Goal: Task Accomplishment & Management: Manage account settings

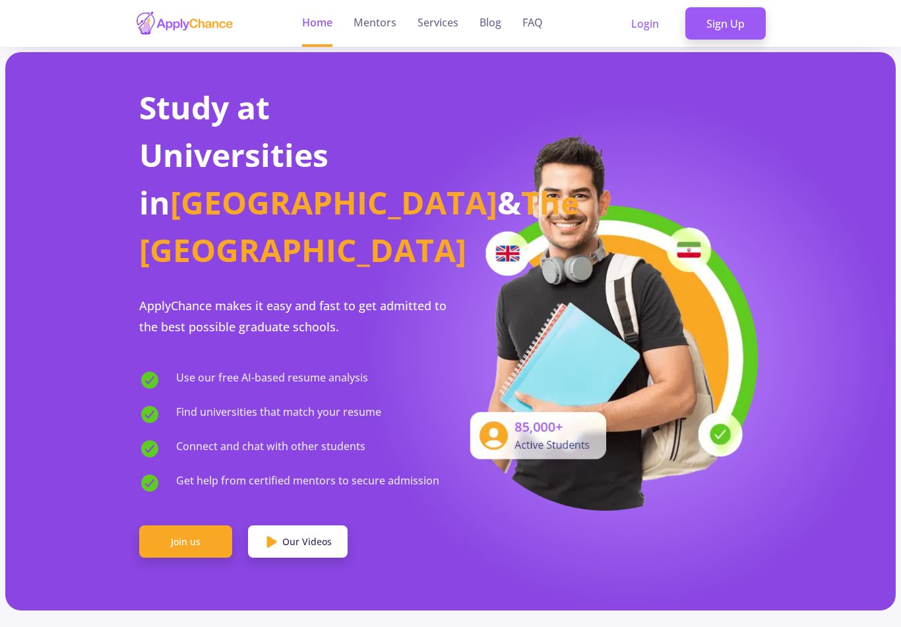
click at [165, 525] on link "Join us" at bounding box center [185, 541] width 93 height 33
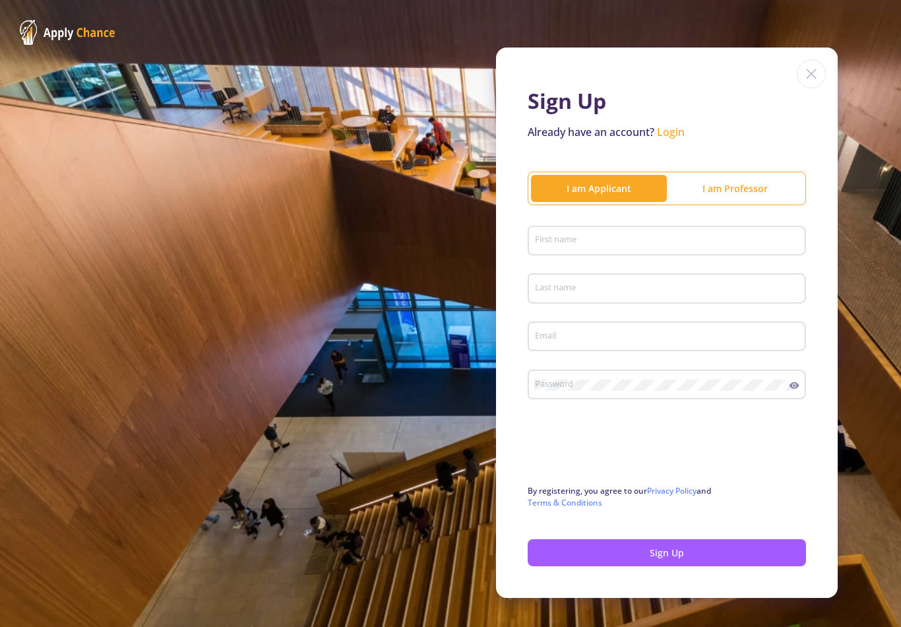
click at [754, 238] on input "First name" at bounding box center [669, 242] width 269 height 12
type input "Mohammad"
click at [670, 269] on div "Last name" at bounding box center [668, 286] width 266 height 34
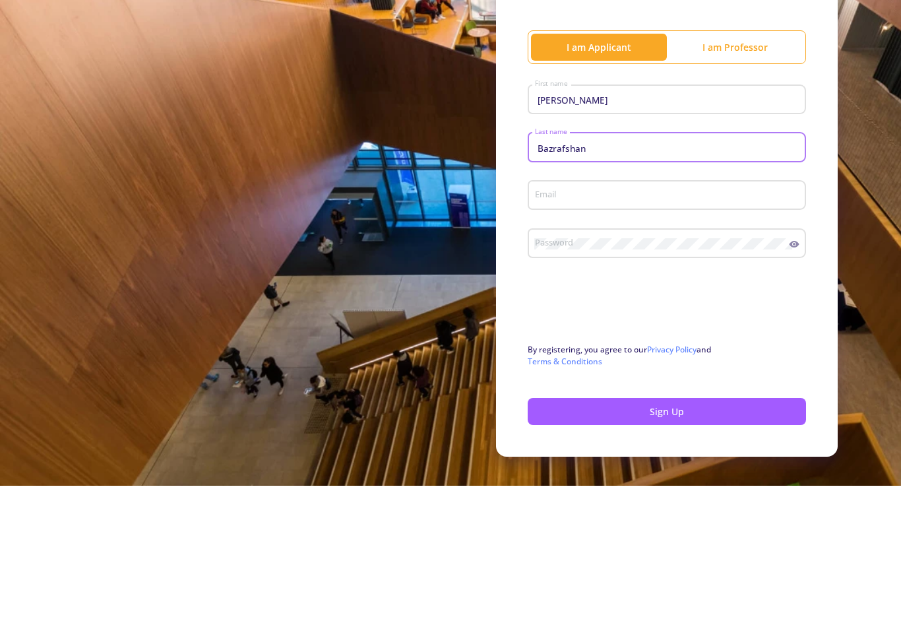
type input "Bazrafshan"
click at [651, 331] on input "Email" at bounding box center [669, 337] width 269 height 12
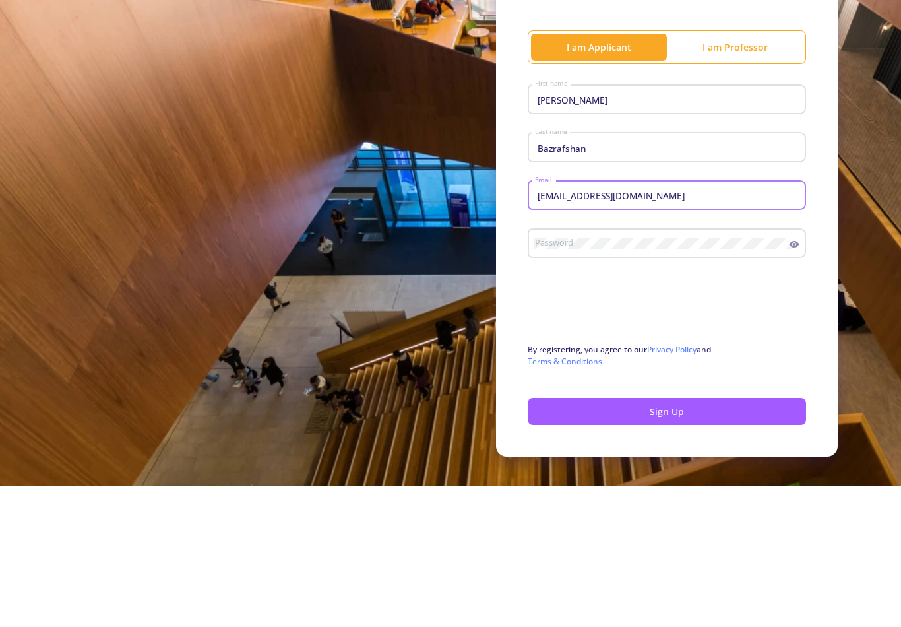
type input "[EMAIL_ADDRESS][DOMAIN_NAME]"
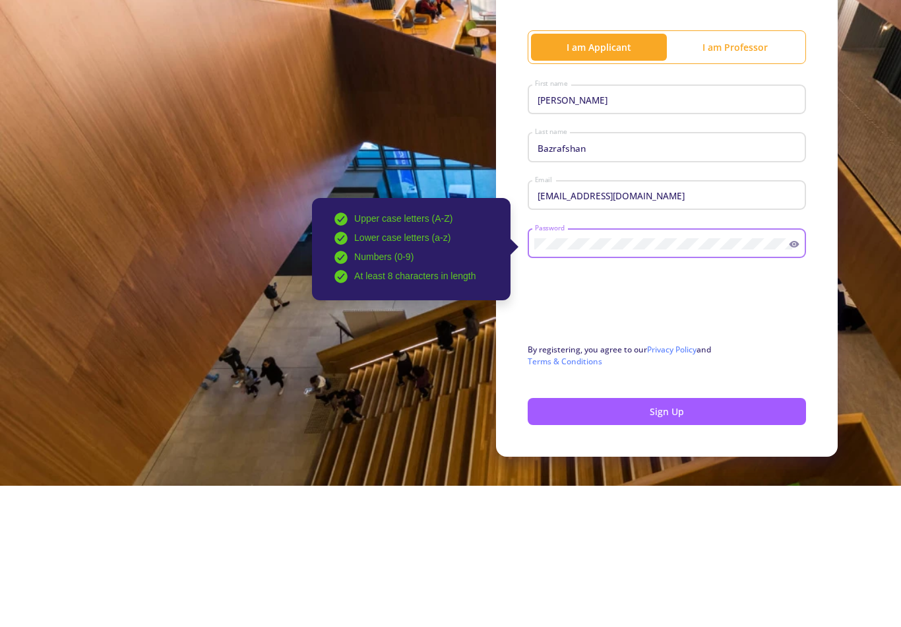
click at [107, 216] on div "Sign Up Already have an account? Login I am Applicant I am Professor Mohammad F…" at bounding box center [450, 322] width 901 height 645
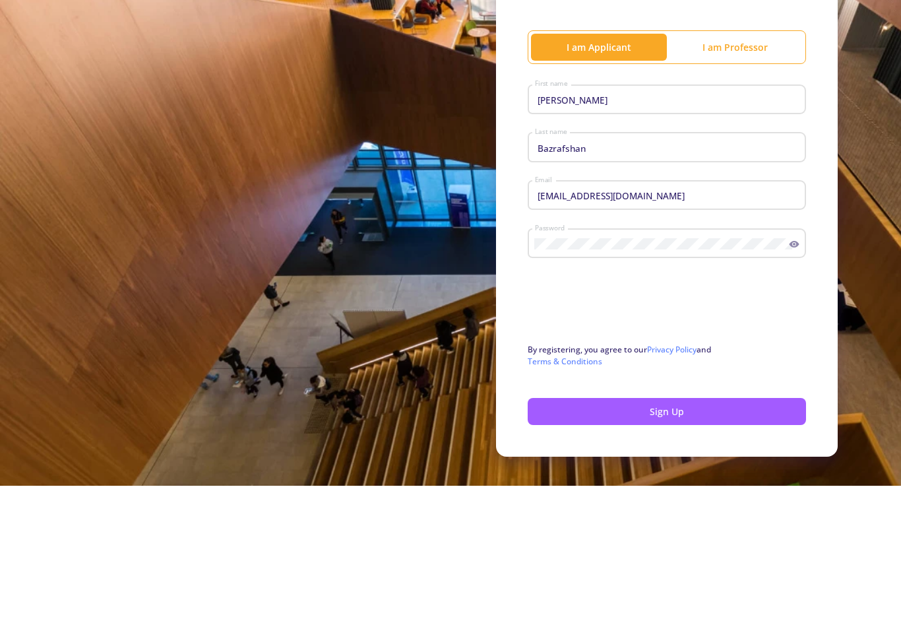
scroll to position [20, 0]
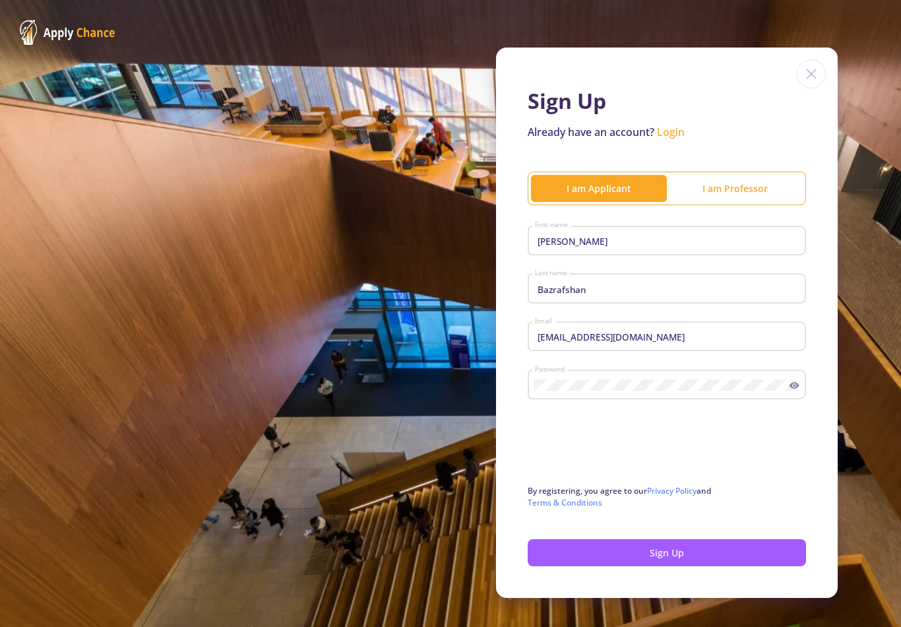
click at [612, 542] on button "Sign Up" at bounding box center [667, 552] width 278 height 27
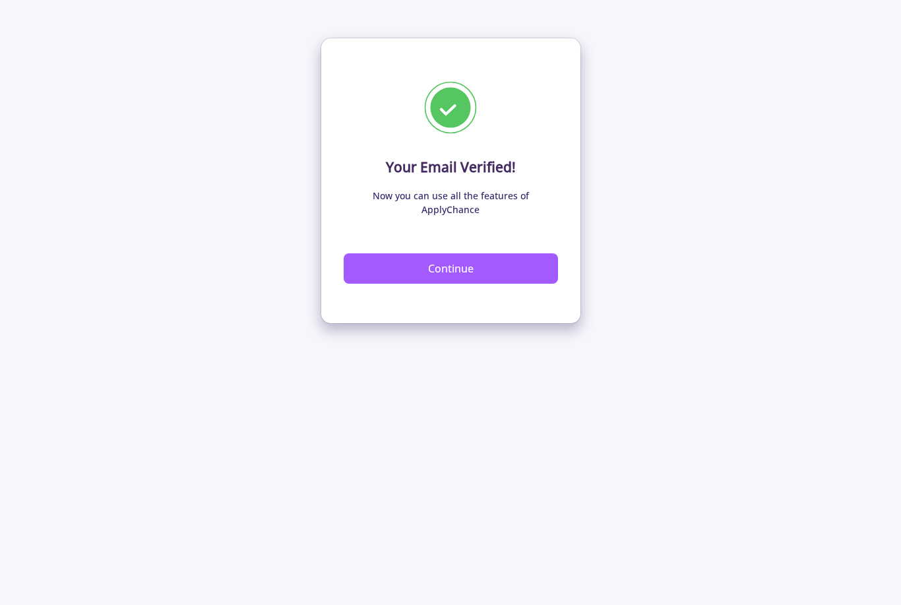
click at [515, 253] on button "Continue" at bounding box center [451, 268] width 214 height 30
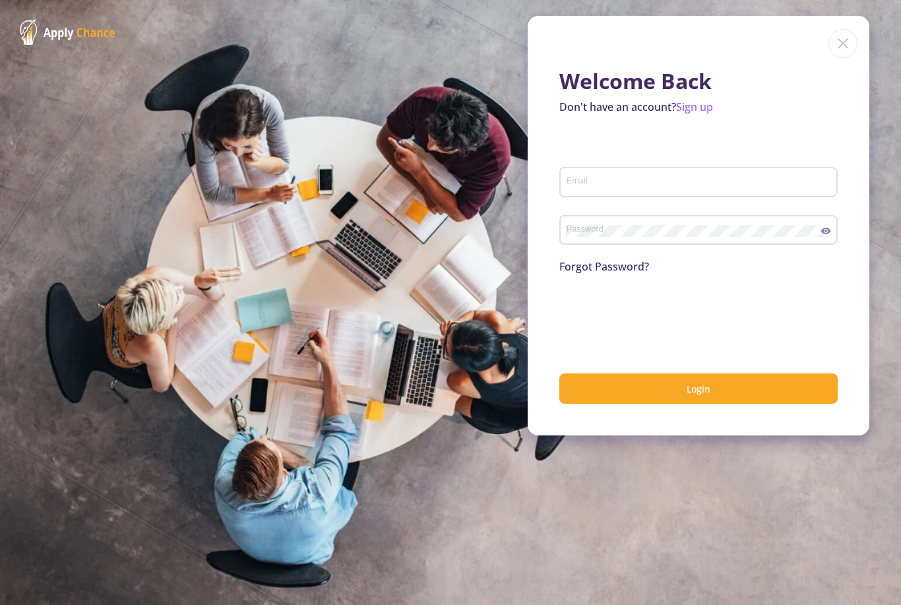
click at [710, 187] on input "Email" at bounding box center [700, 183] width 269 height 12
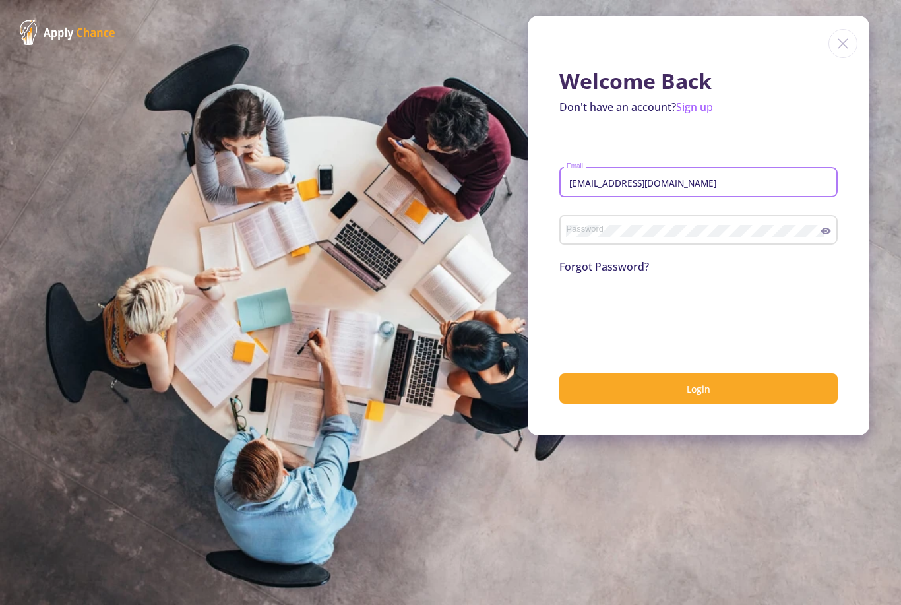
type input "[EMAIL_ADDRESS][DOMAIN_NAME]"
click at [727, 220] on div "Password" at bounding box center [693, 228] width 255 height 34
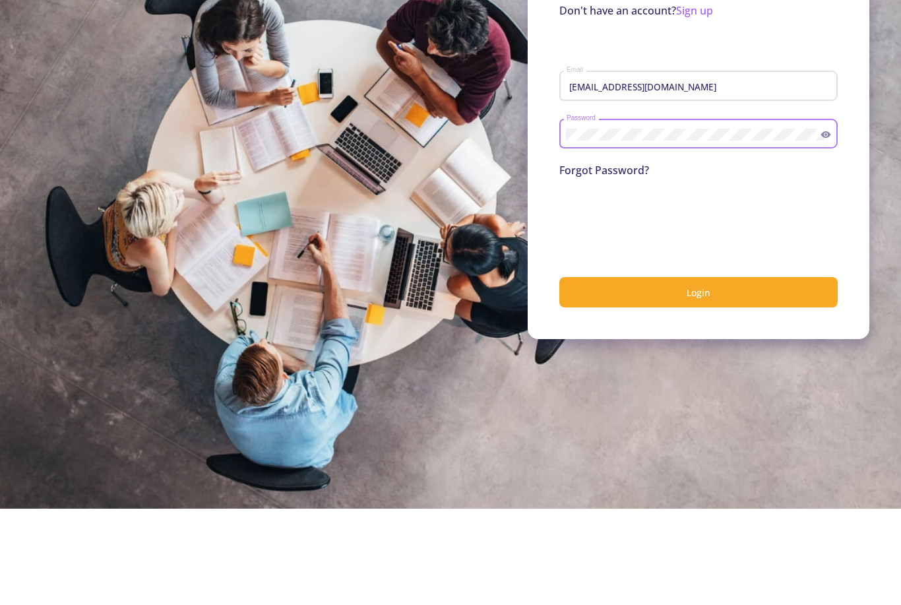
scroll to position [42, 0]
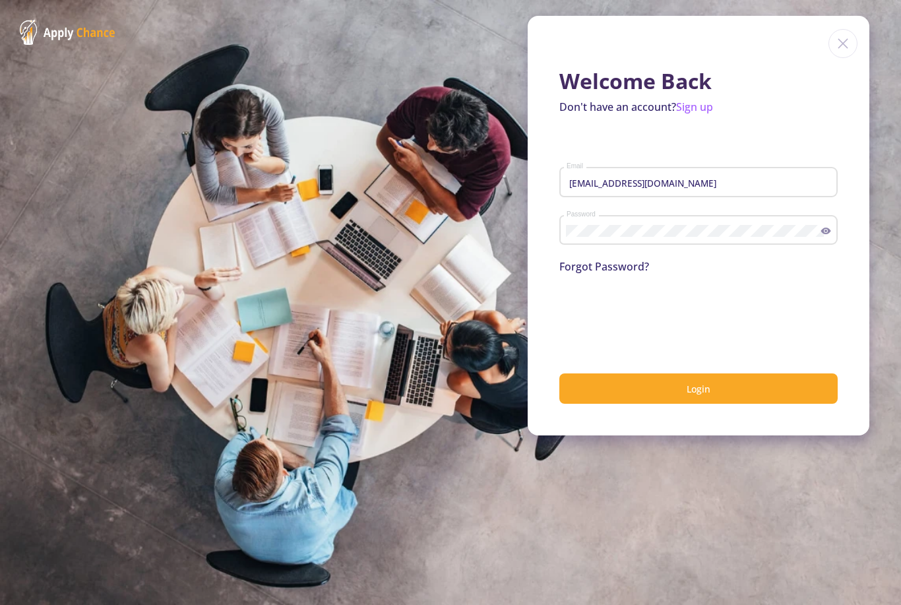
click at [609, 373] on button "Login" at bounding box center [699, 388] width 278 height 31
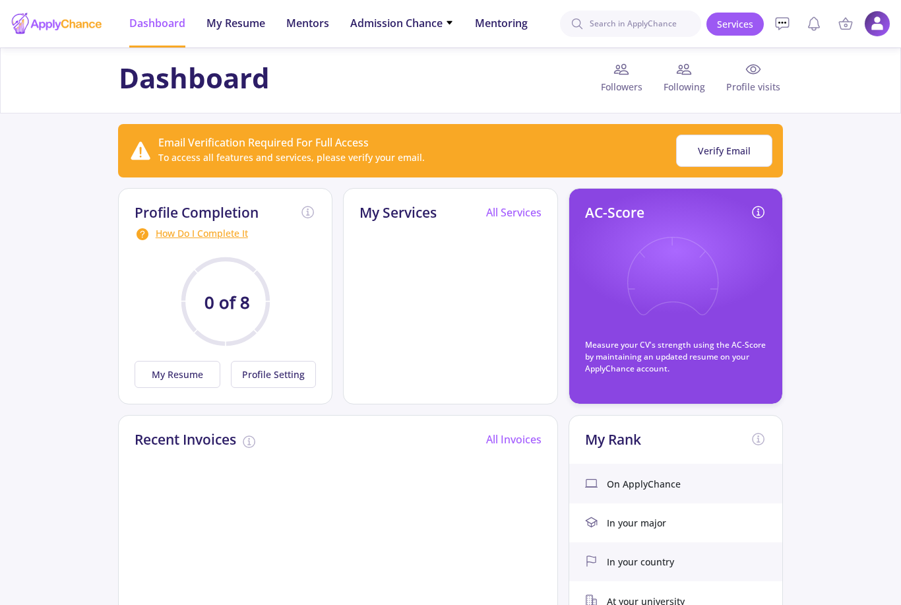
click at [223, 23] on span "My Resume" at bounding box center [236, 23] width 59 height 16
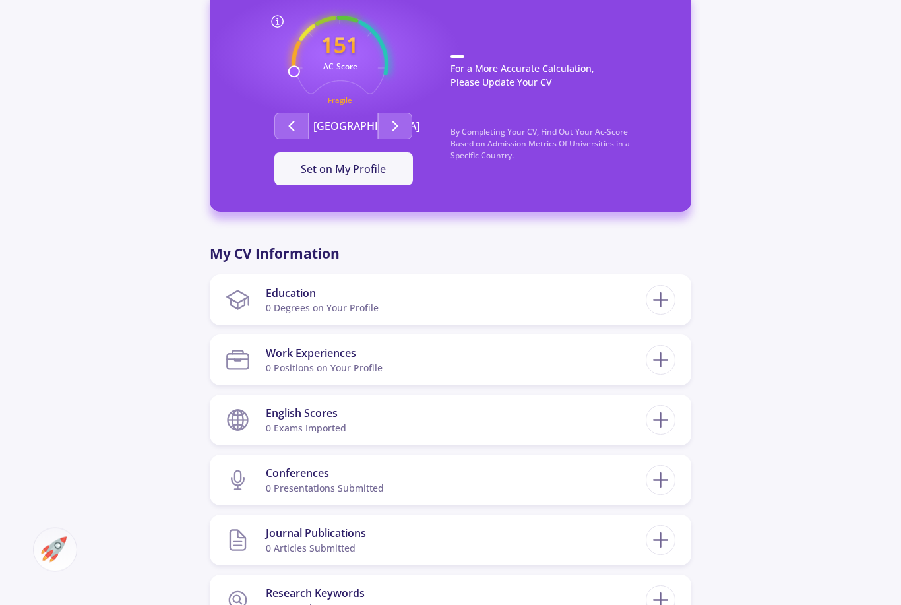
scroll to position [375, 0]
click at [633, 301] on section "Education 0 Degrees on Your Profile" at bounding box center [436, 300] width 420 height 40
click at [667, 292] on icon at bounding box center [661, 300] width 24 height 24
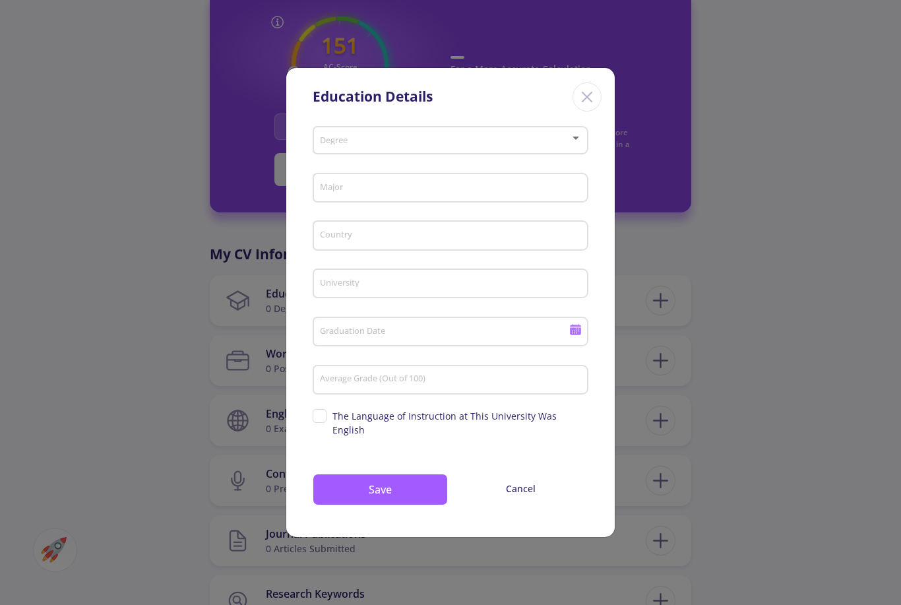
click at [579, 146] on div at bounding box center [450, 141] width 263 height 9
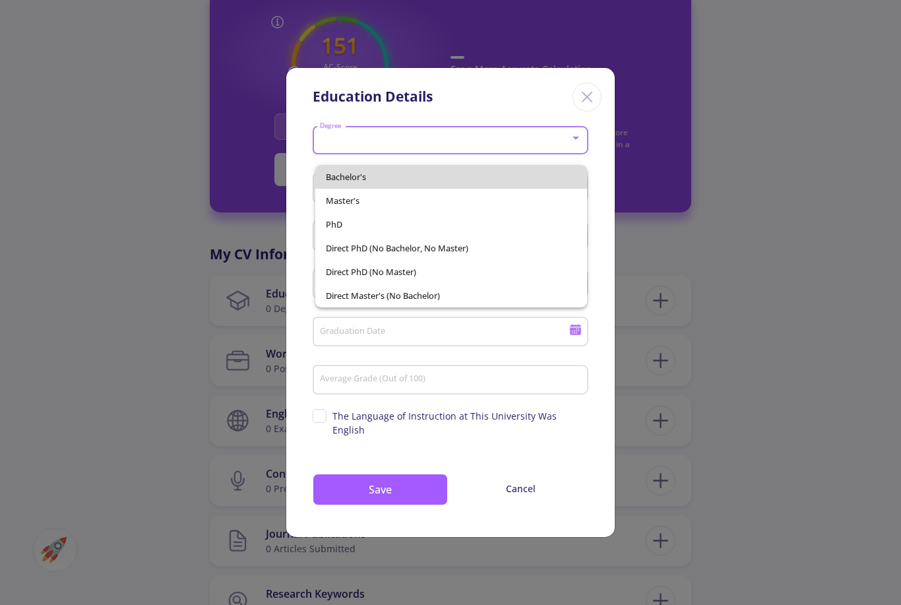
click at [571, 183] on span "Bachelor's" at bounding box center [451, 177] width 251 height 24
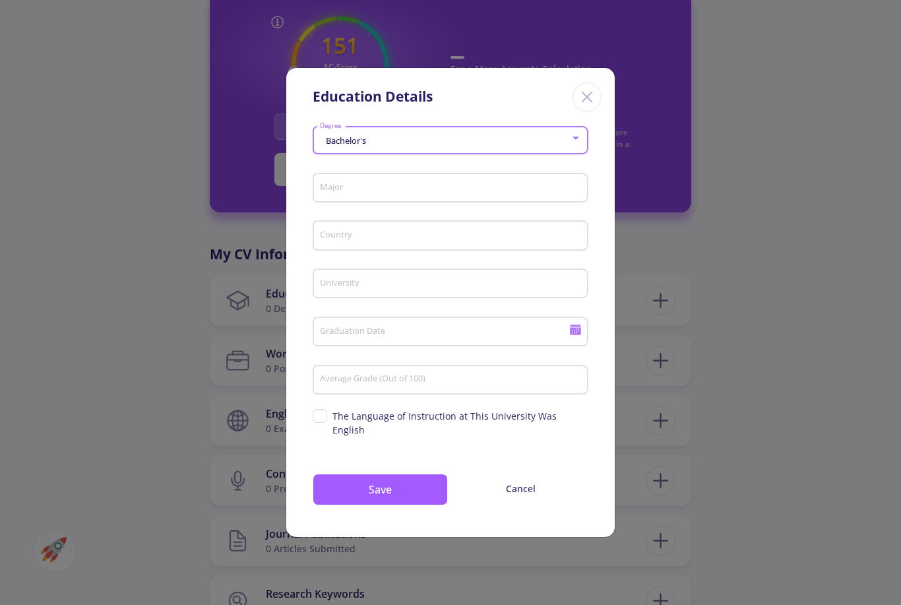
click at [562, 146] on div "Bachelor's" at bounding box center [444, 141] width 251 height 10
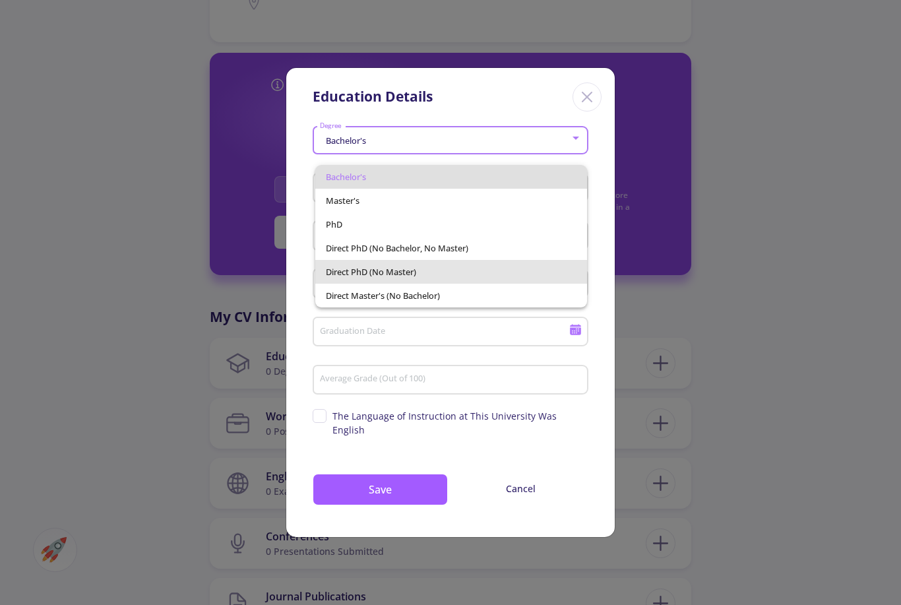
scroll to position [302, 0]
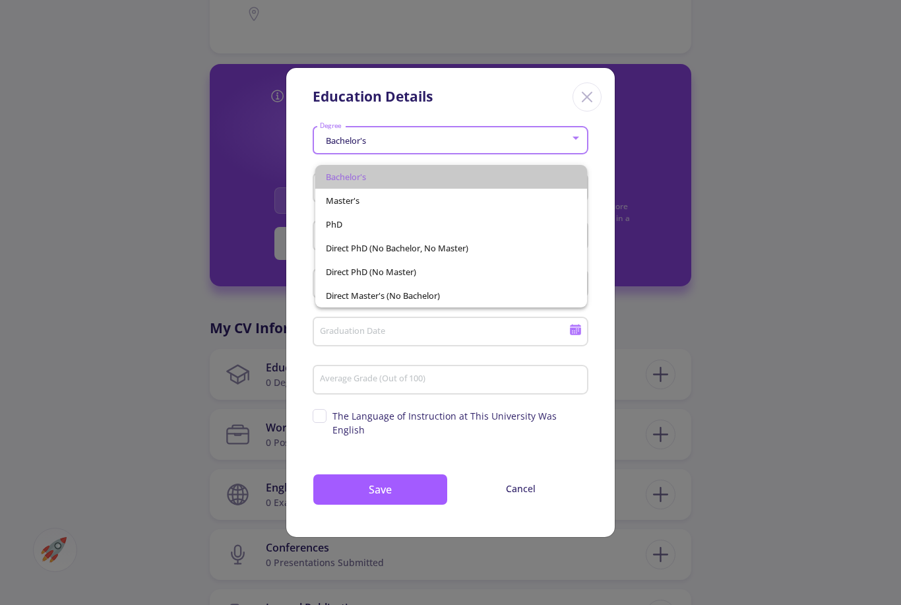
click at [536, 175] on span "Bachelor's" at bounding box center [451, 177] width 251 height 24
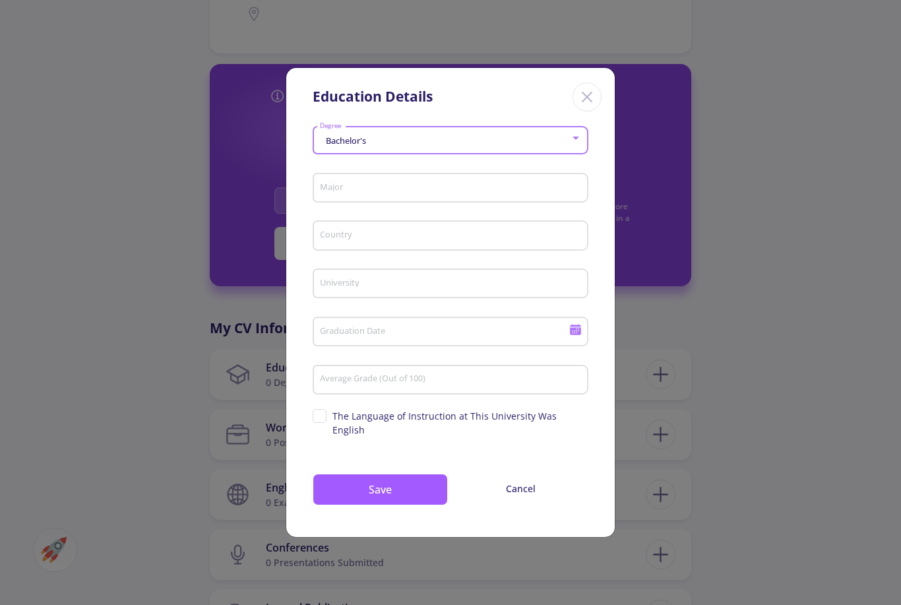
click at [517, 195] on input "Major" at bounding box center [452, 189] width 267 height 12
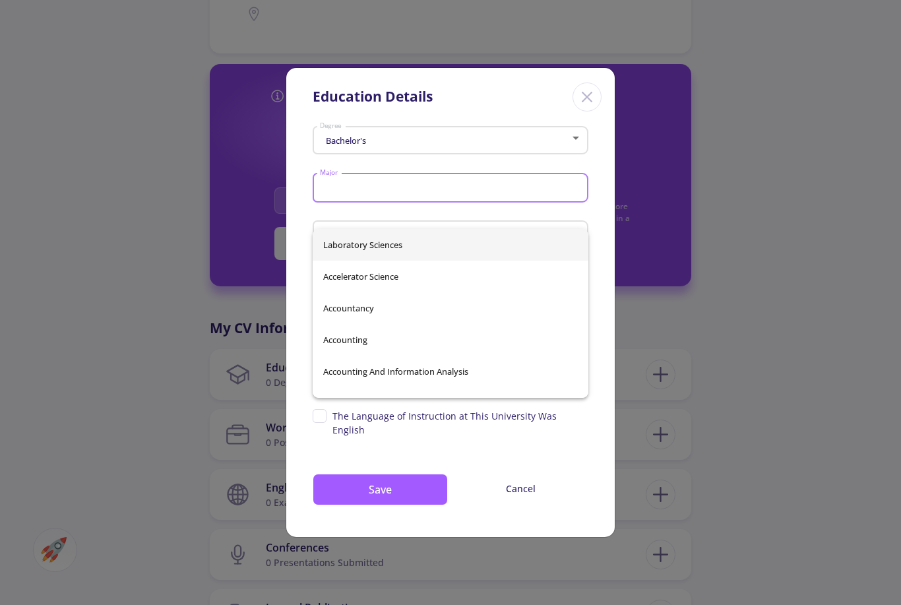
click at [506, 195] on input "Major" at bounding box center [452, 189] width 267 height 12
click at [649, 214] on div "Education Details Bachelor's Degree Major Country University Graduation Date Av…" at bounding box center [450, 302] width 901 height 605
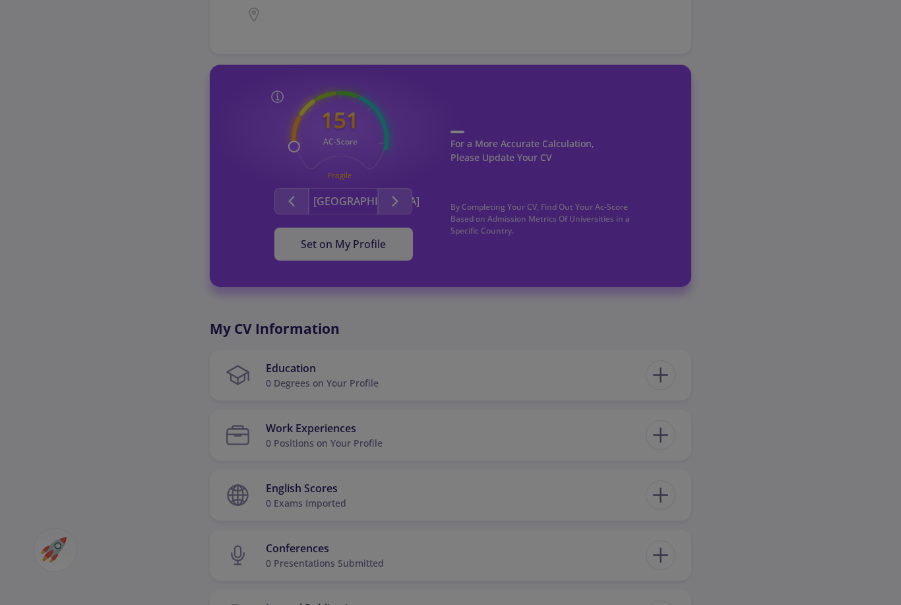
scroll to position [302, 0]
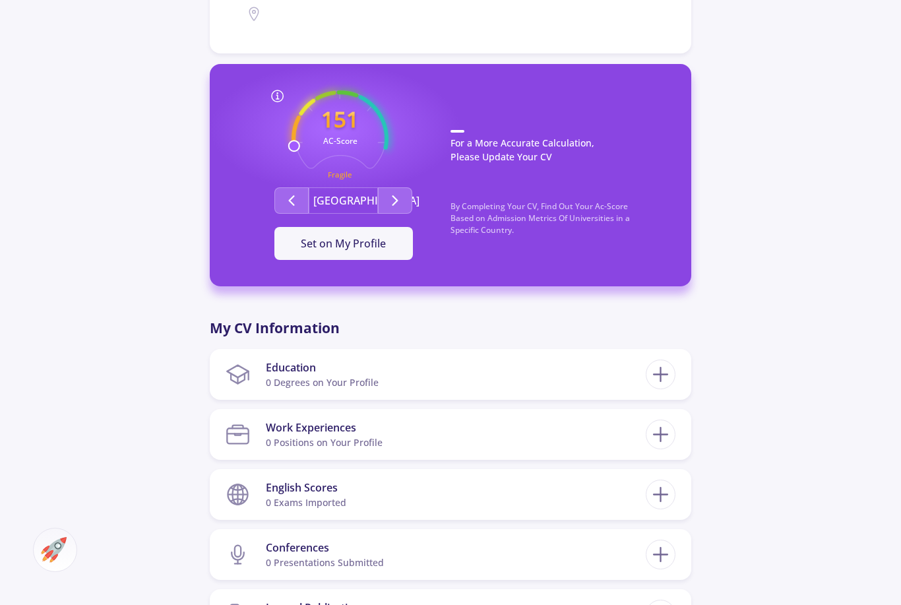
click at [489, 384] on section "Education 0 Degrees on Your Profile" at bounding box center [436, 374] width 420 height 40
click at [494, 372] on section "Education 0 Degrees on Your Profile" at bounding box center [436, 374] width 420 height 40
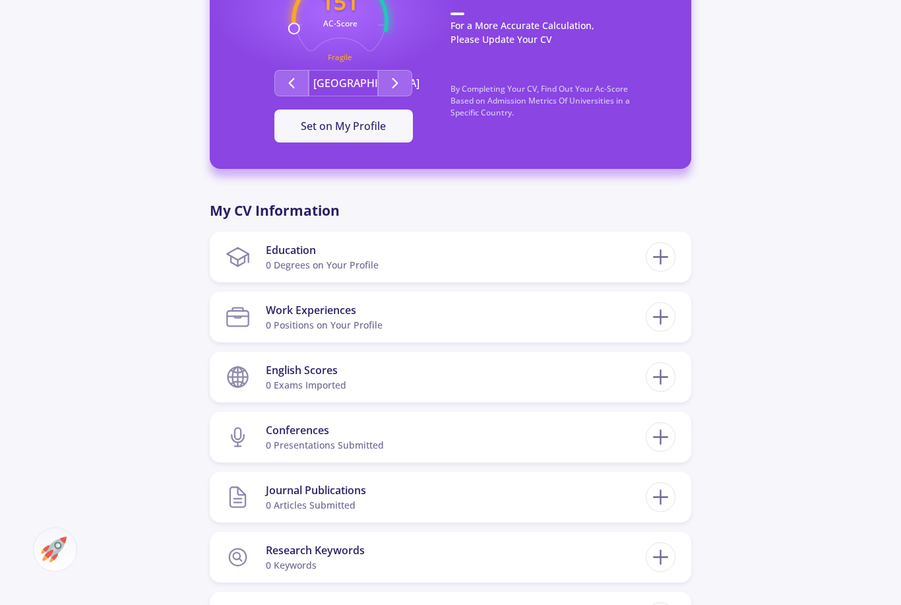
scroll to position [419, 0]
click at [560, 253] on section "Education 0 Degrees on Your Profile" at bounding box center [436, 257] width 420 height 40
click at [661, 252] on line at bounding box center [661, 257] width 0 height 14
checkbox input "false"
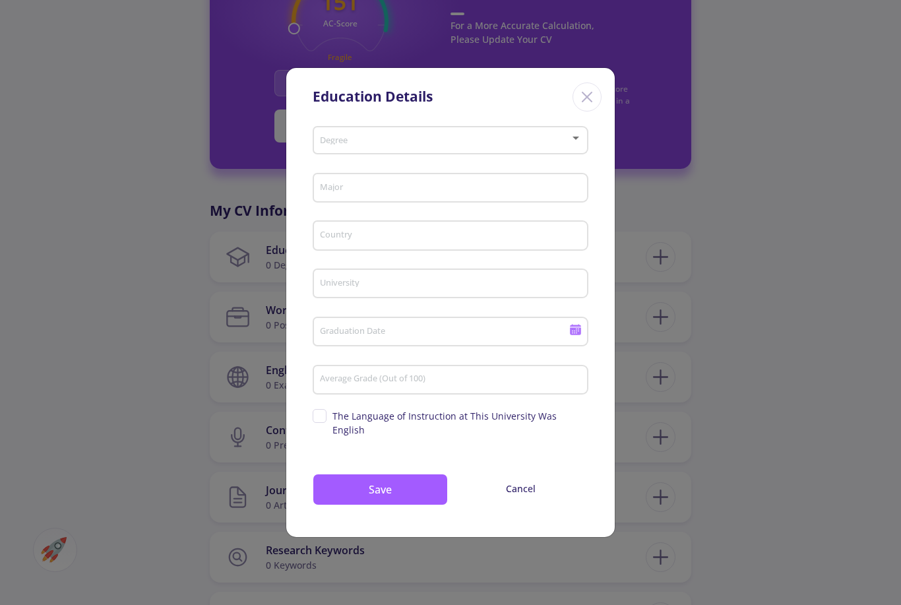
click at [542, 145] on span at bounding box center [447, 140] width 248 height 9
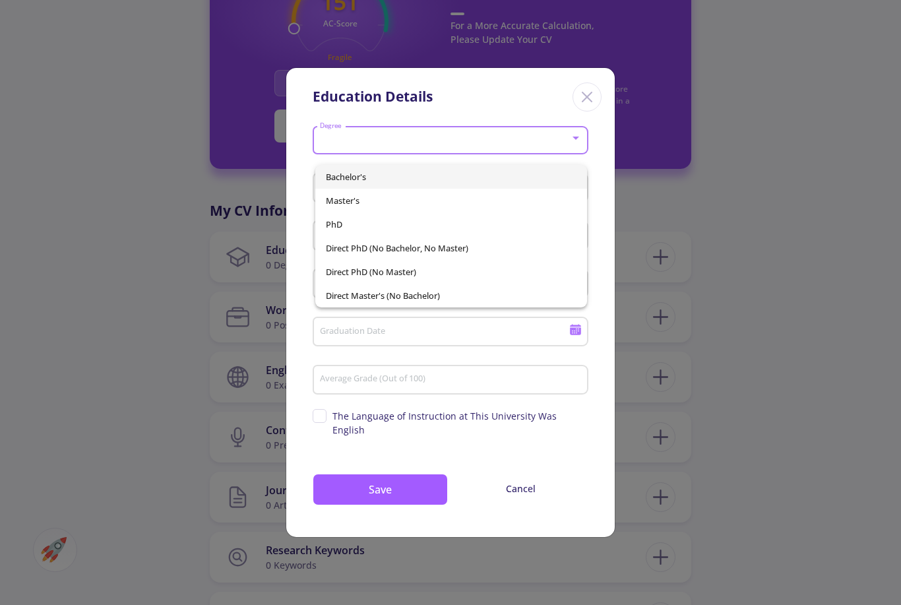
click at [503, 459] on div at bounding box center [450, 302] width 901 height 605
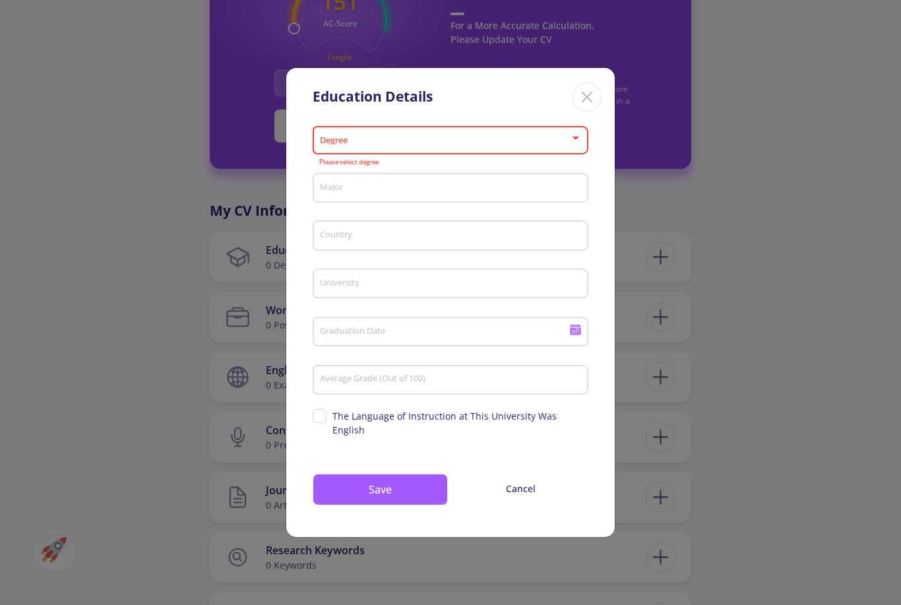
click at [521, 145] on span at bounding box center [447, 140] width 248 height 9
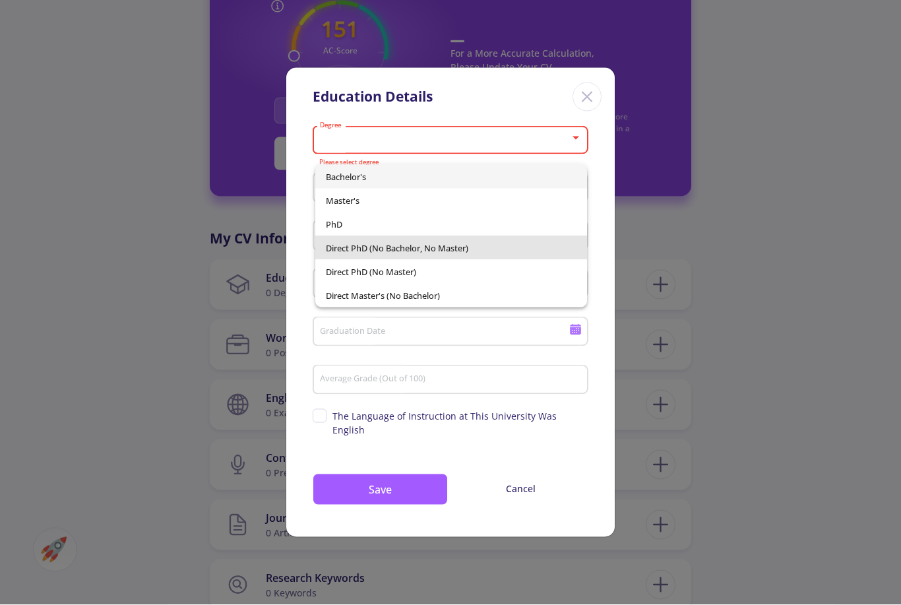
scroll to position [375, 0]
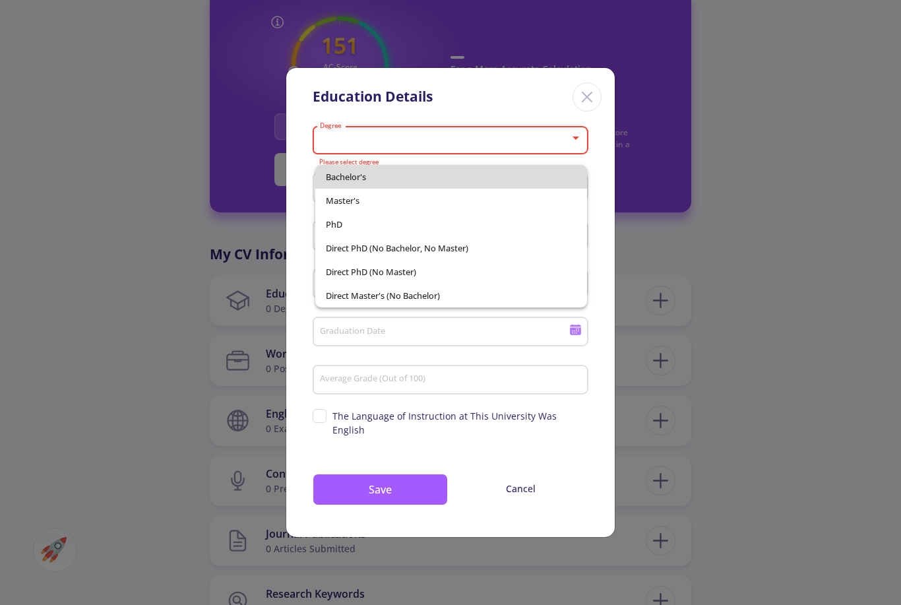
click at [523, 178] on span "Bachelor's" at bounding box center [451, 177] width 251 height 24
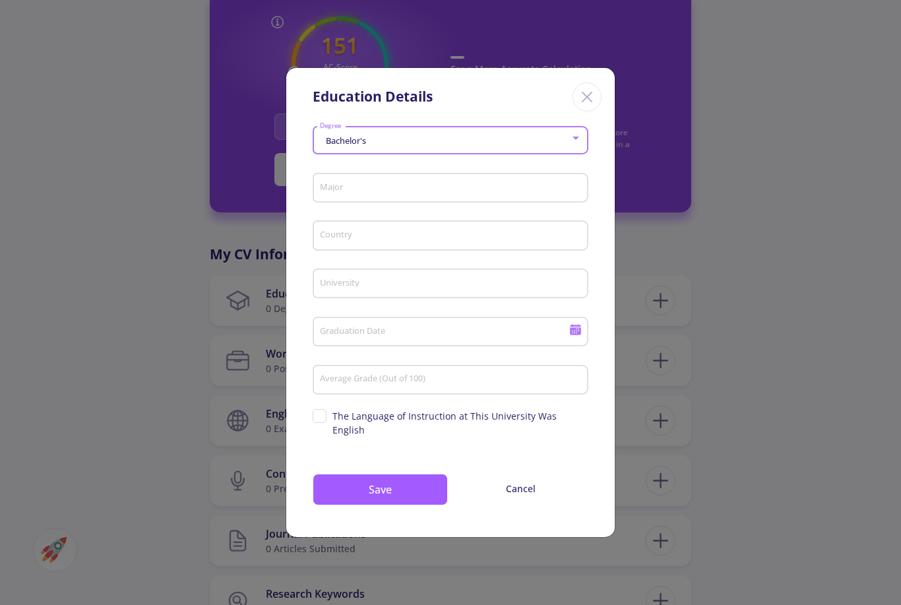
click at [496, 195] on input "Major" at bounding box center [452, 189] width 267 height 12
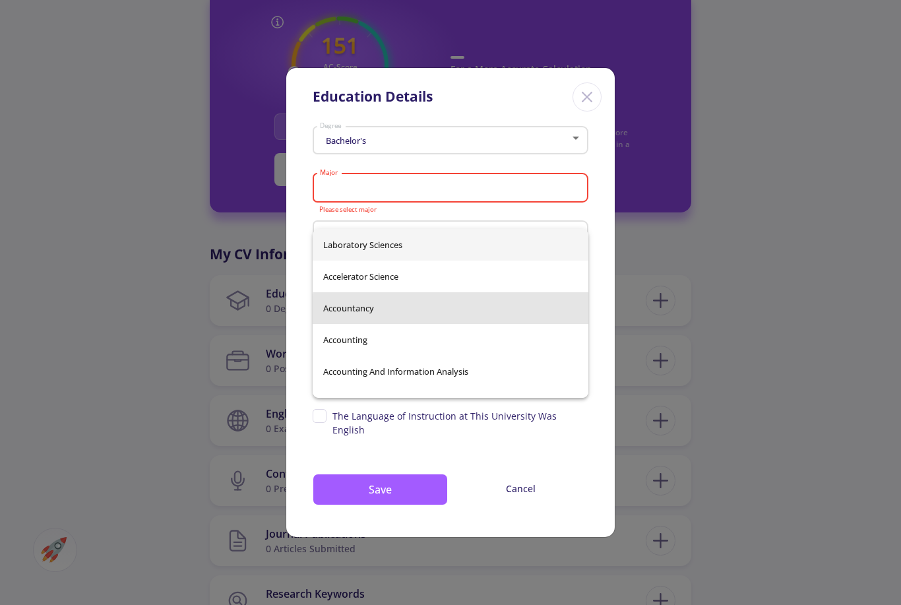
scroll to position [0, 0]
click at [553, 195] on input "Major" at bounding box center [452, 189] width 267 height 12
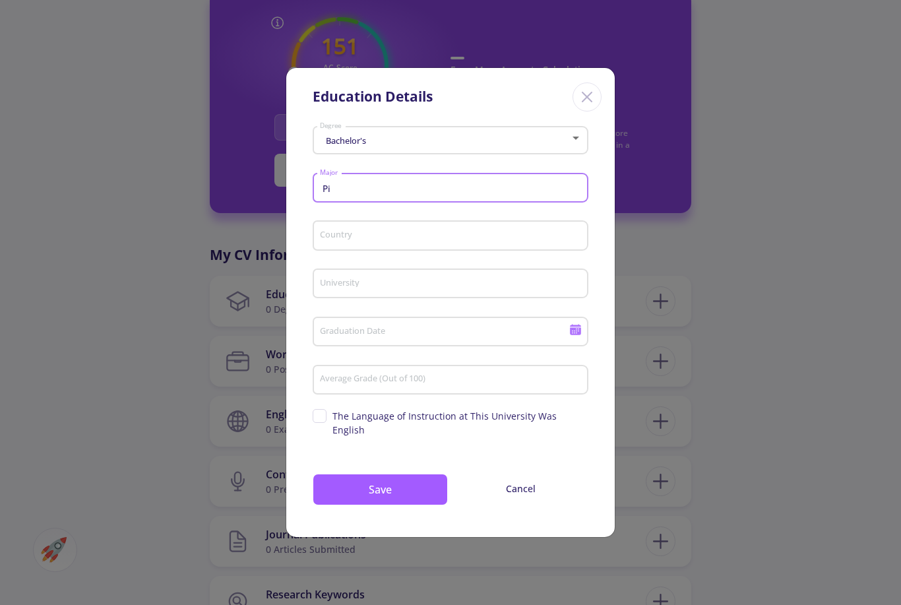
type input "P"
type input "Student pilot"
click at [573, 246] on div "Country" at bounding box center [450, 233] width 263 height 34
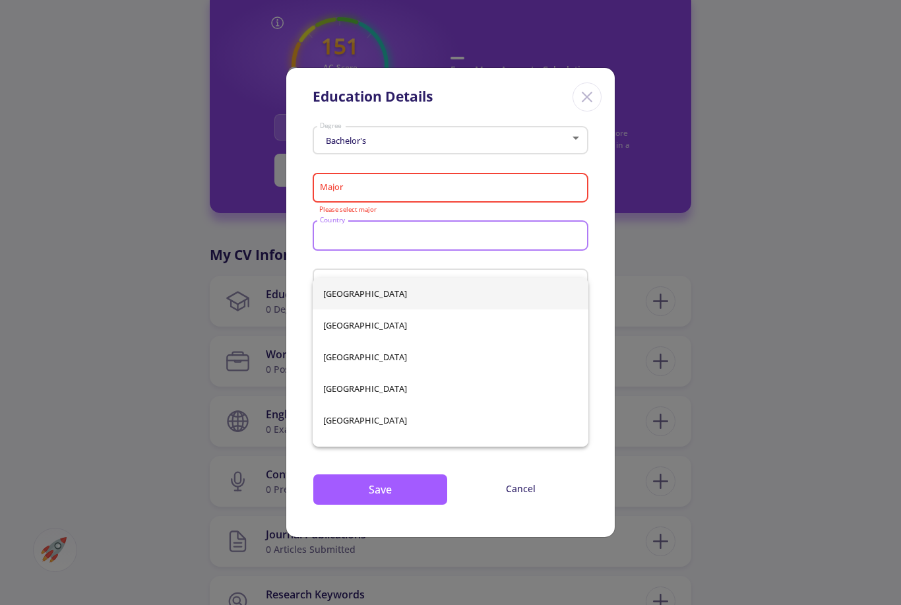
click at [566, 195] on input "Major" at bounding box center [452, 189] width 267 height 12
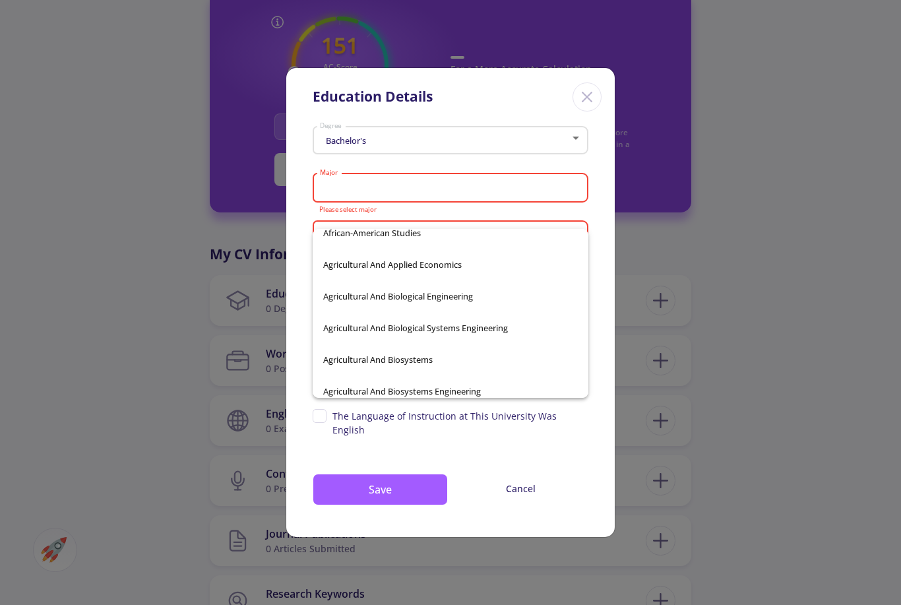
scroll to position [957, 0]
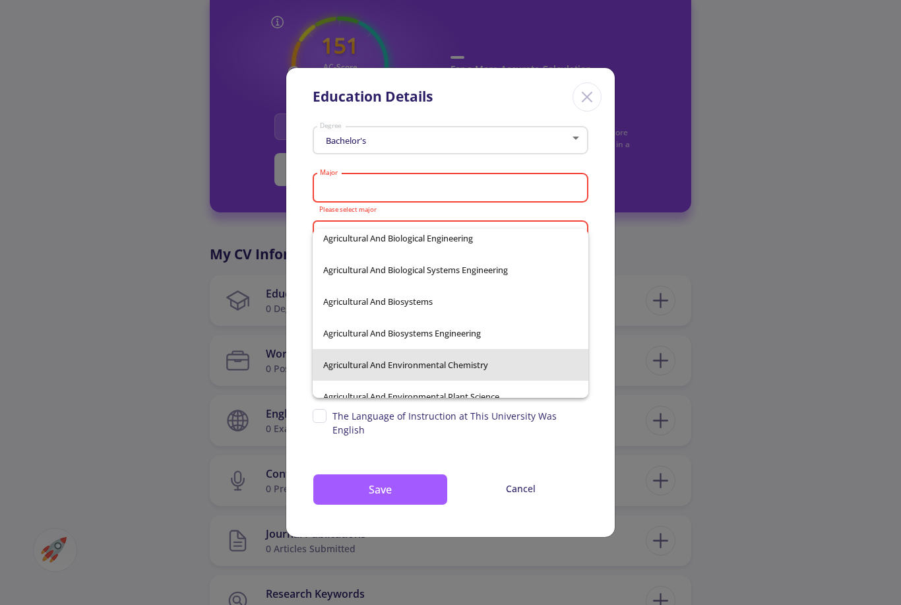
click at [525, 195] on input "Major" at bounding box center [452, 189] width 267 height 12
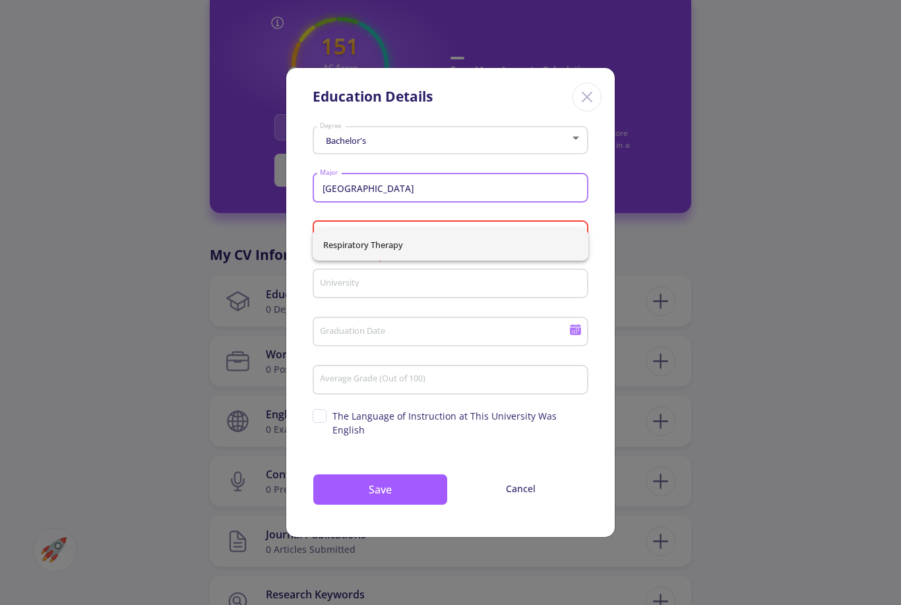
scroll to position [0, 0]
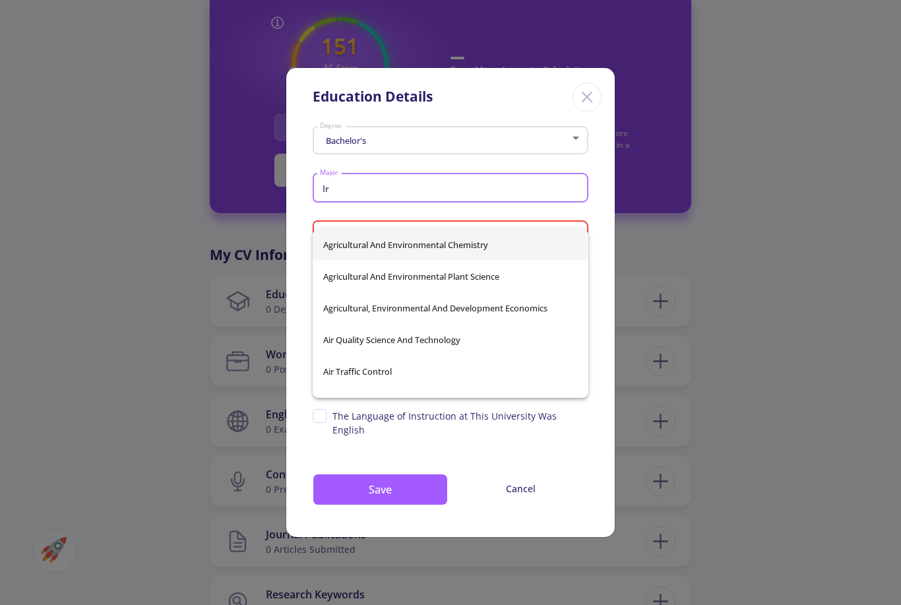
type input "I"
type input "P"
type input "C"
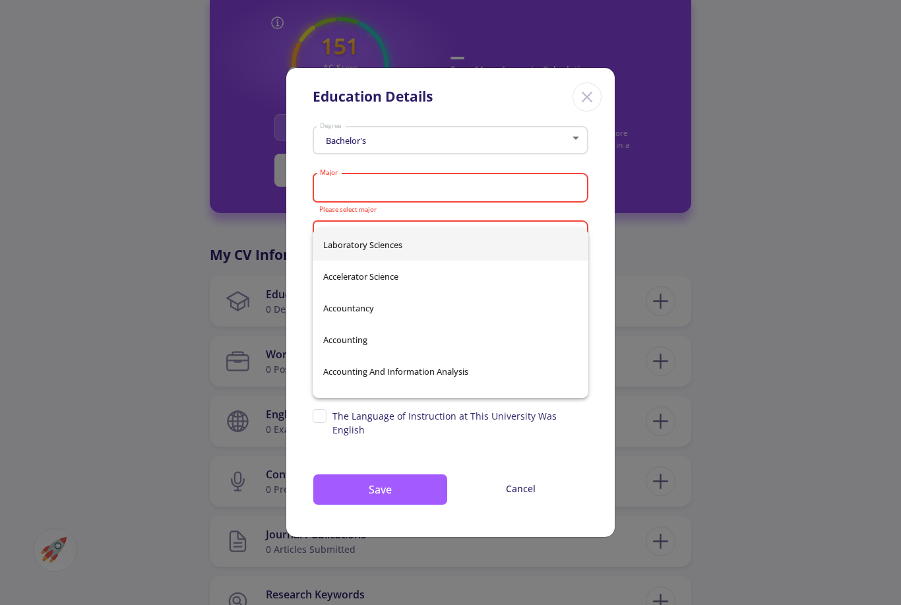
click at [101, 278] on div "Education Details Bachelor's Degree Major Please select major Country Please se…" at bounding box center [450, 302] width 901 height 605
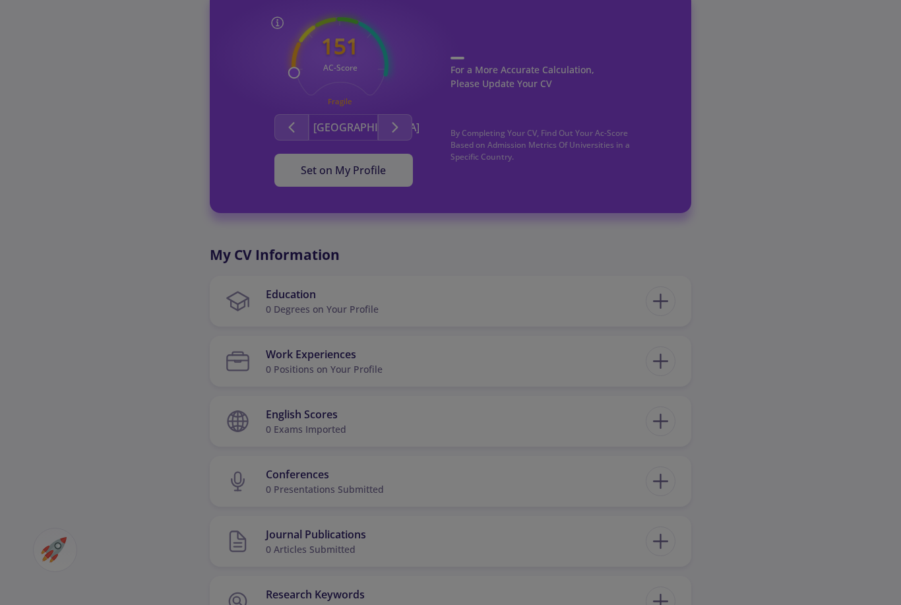
scroll to position [375, 0]
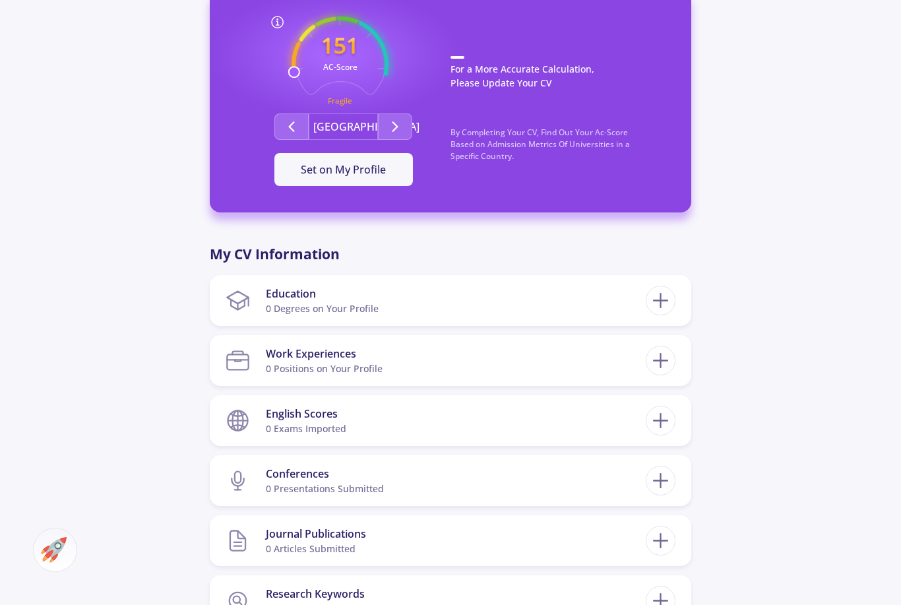
click at [668, 354] on icon at bounding box center [661, 360] width 24 height 24
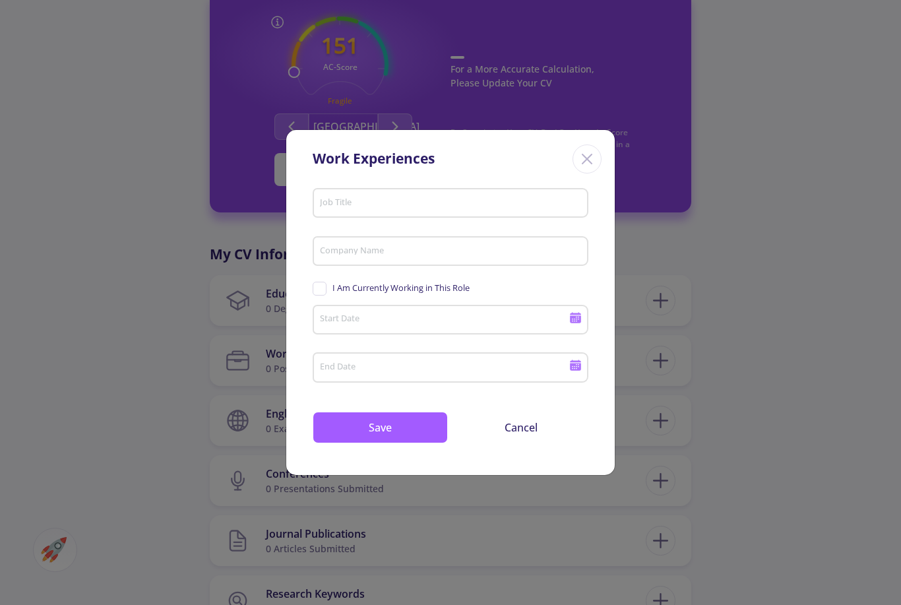
click at [593, 168] on div "Close" at bounding box center [587, 159] width 29 height 29
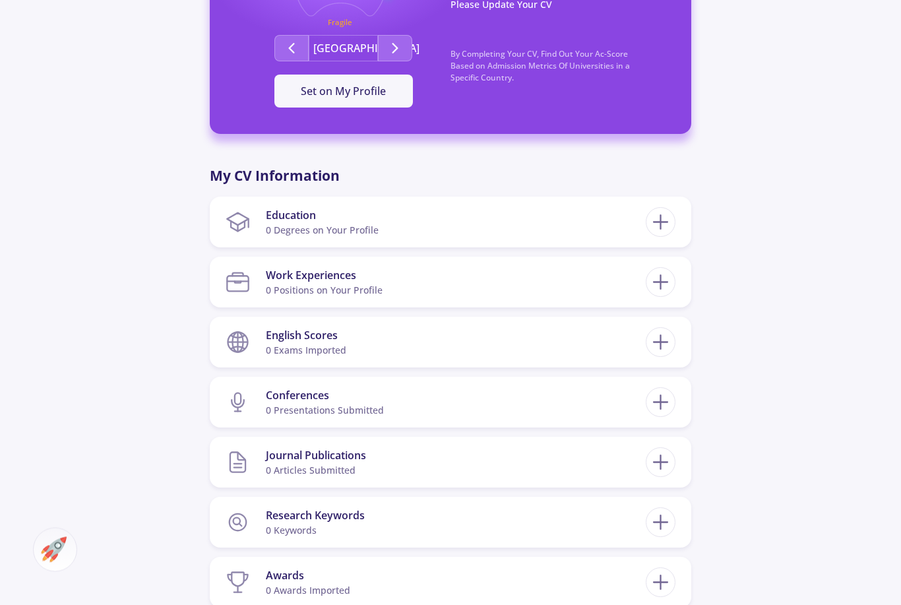
scroll to position [454, 0]
click at [663, 342] on line at bounding box center [661, 342] width 14 height 0
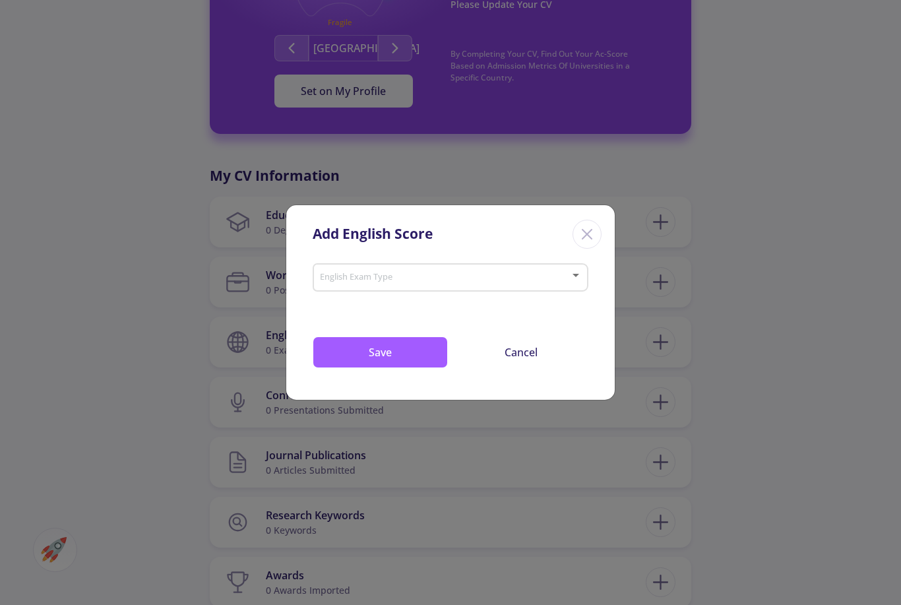
click at [548, 282] on span at bounding box center [447, 277] width 248 height 9
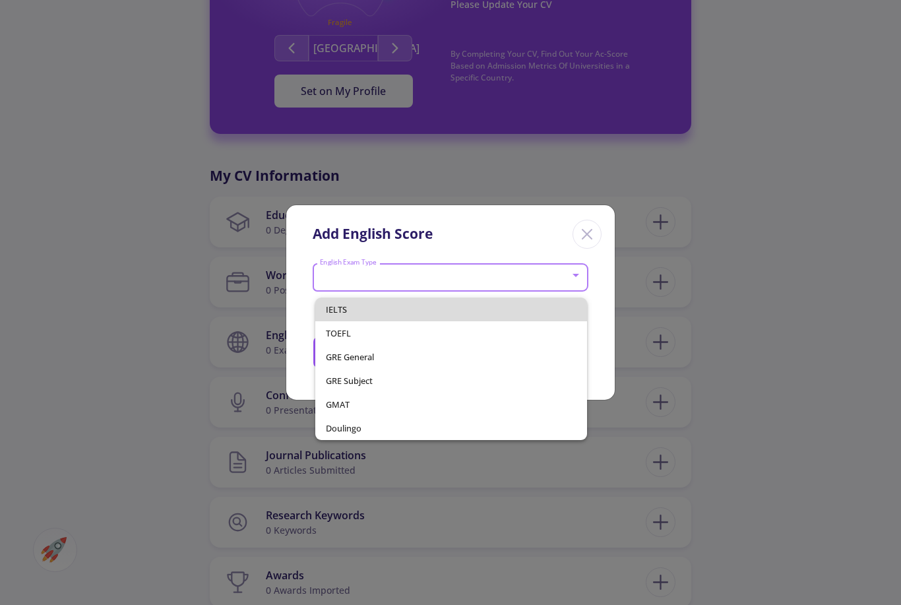
click at [474, 309] on span "IELTS" at bounding box center [451, 310] width 251 height 24
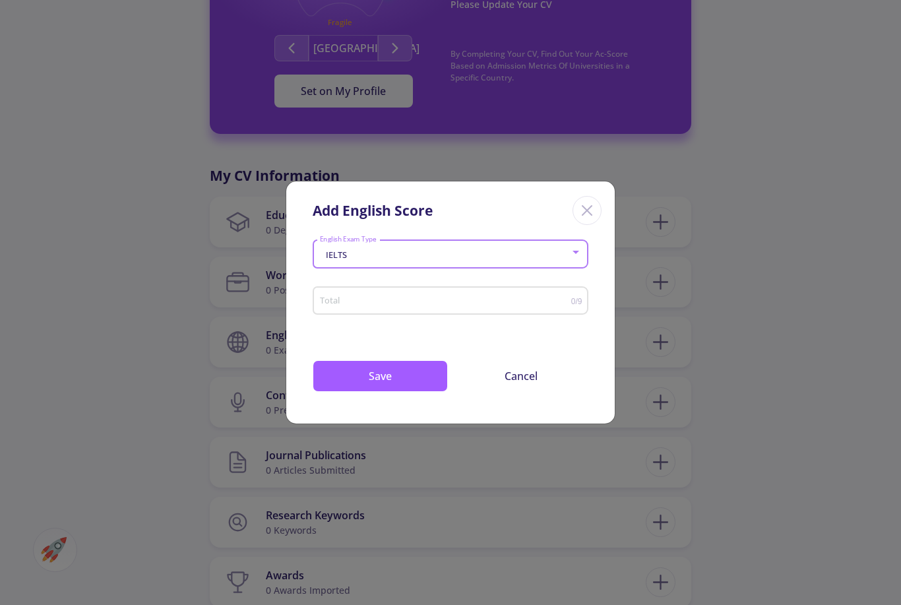
click at [495, 306] on input "Total" at bounding box center [445, 301] width 252 height 10
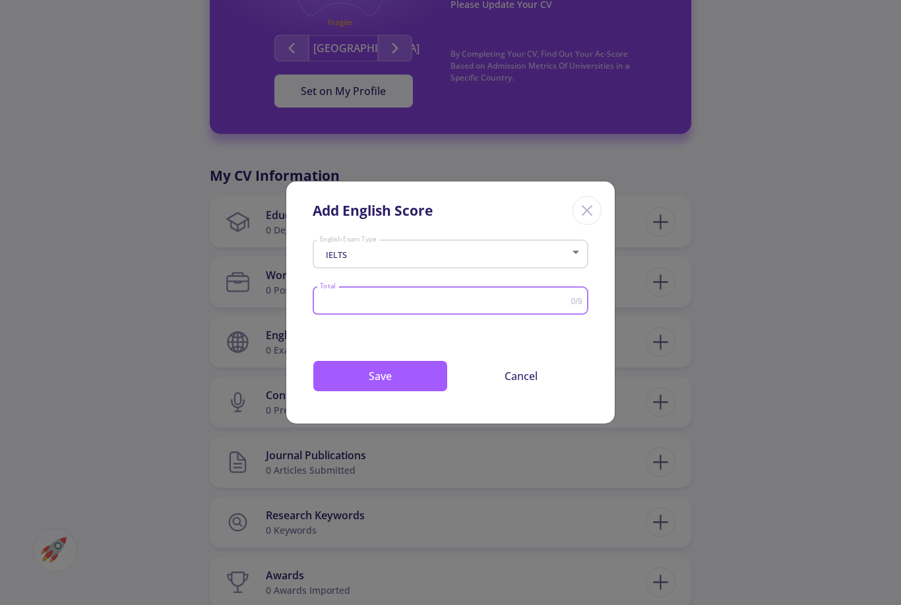
scroll to position [453, 0]
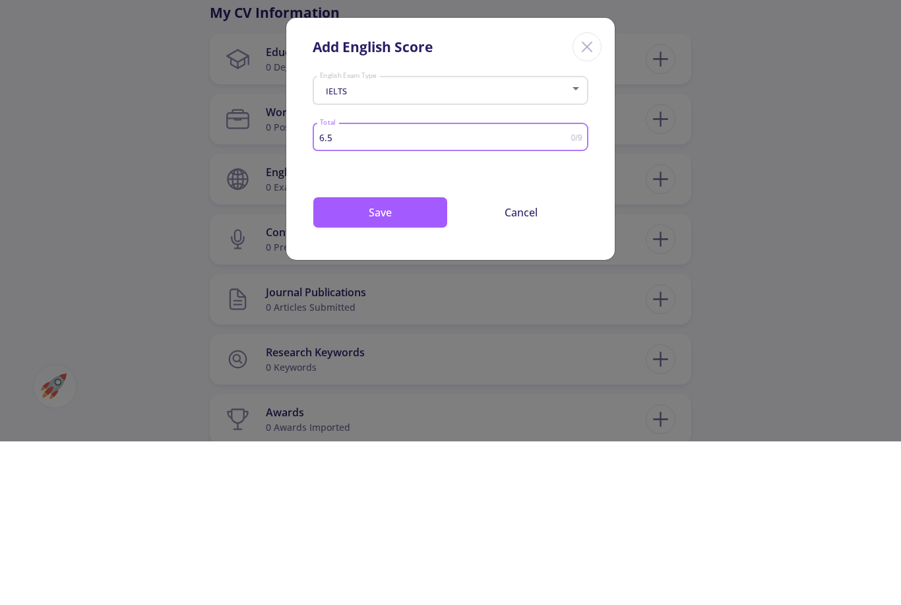
type input "6.5"
click at [433, 360] on button "Save" at bounding box center [380, 376] width 135 height 32
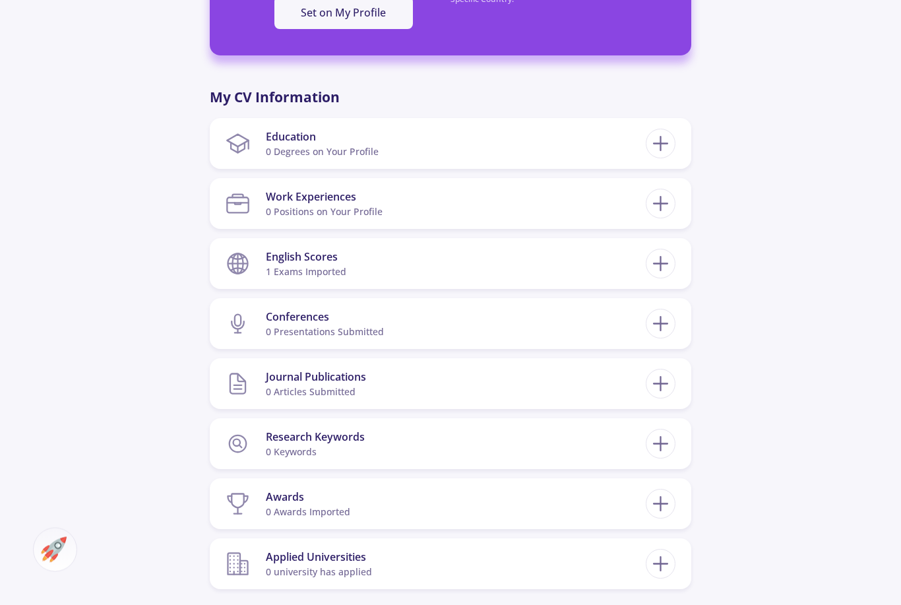
scroll to position [533, 0]
click at [670, 326] on icon at bounding box center [661, 323] width 24 height 24
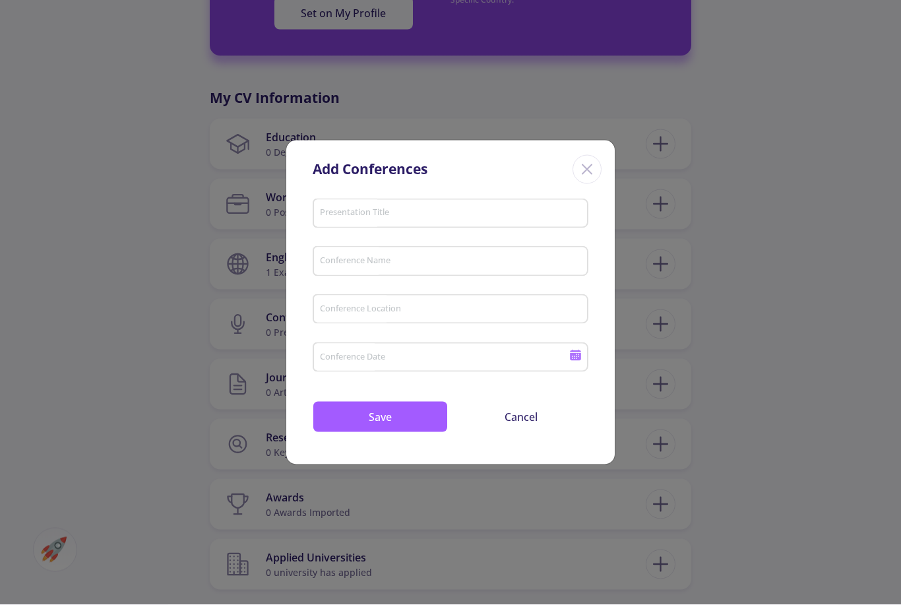
click at [521, 433] on button "Cancel" at bounding box center [520, 417] width 135 height 32
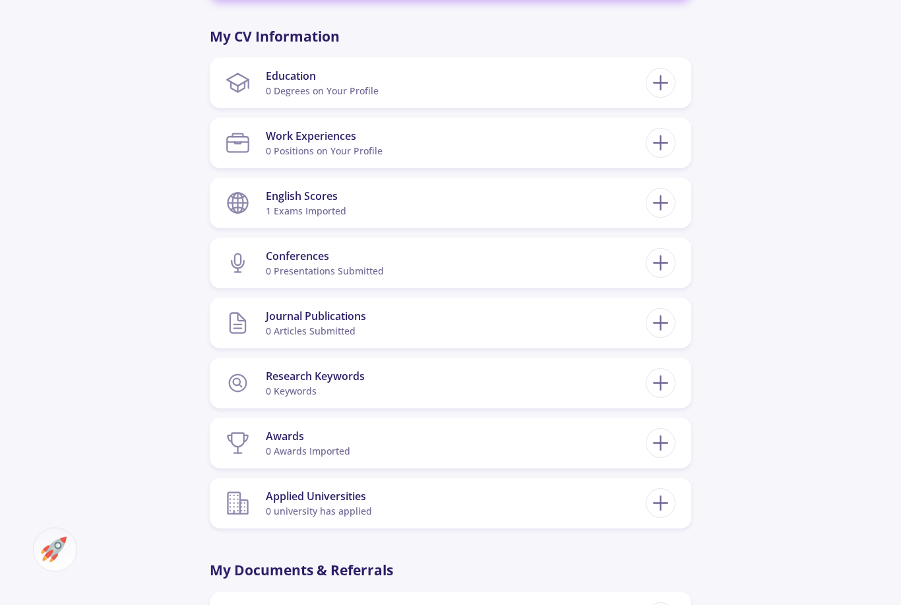
scroll to position [593, 0]
click at [663, 321] on icon at bounding box center [661, 323] width 24 height 24
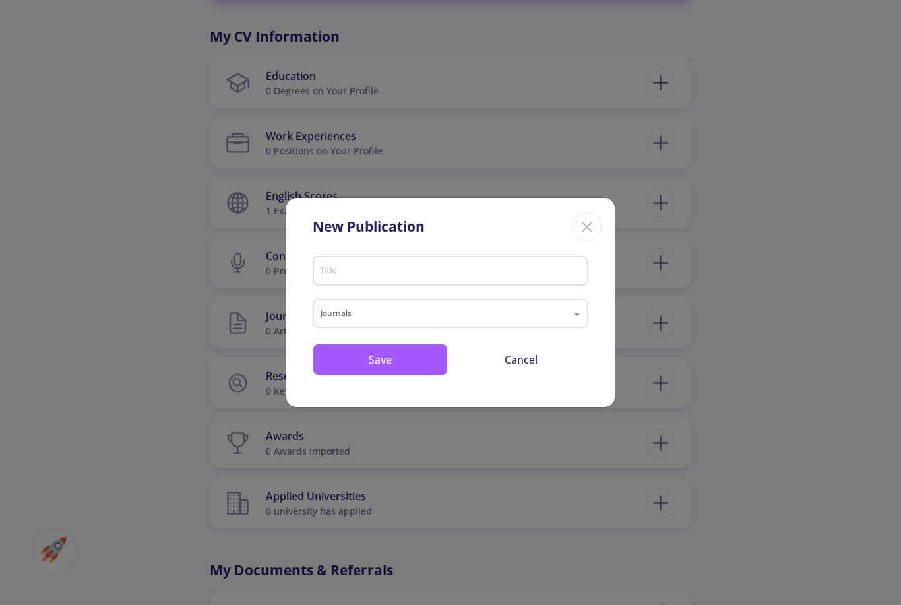
click at [493, 278] on input "Title" at bounding box center [452, 272] width 267 height 12
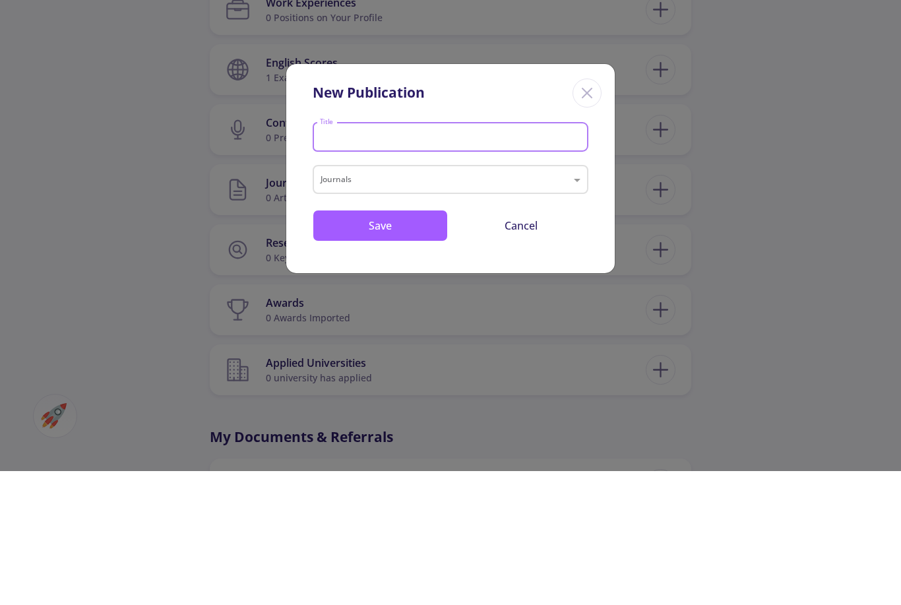
click at [549, 308] on input "text" at bounding box center [438, 316] width 234 height 16
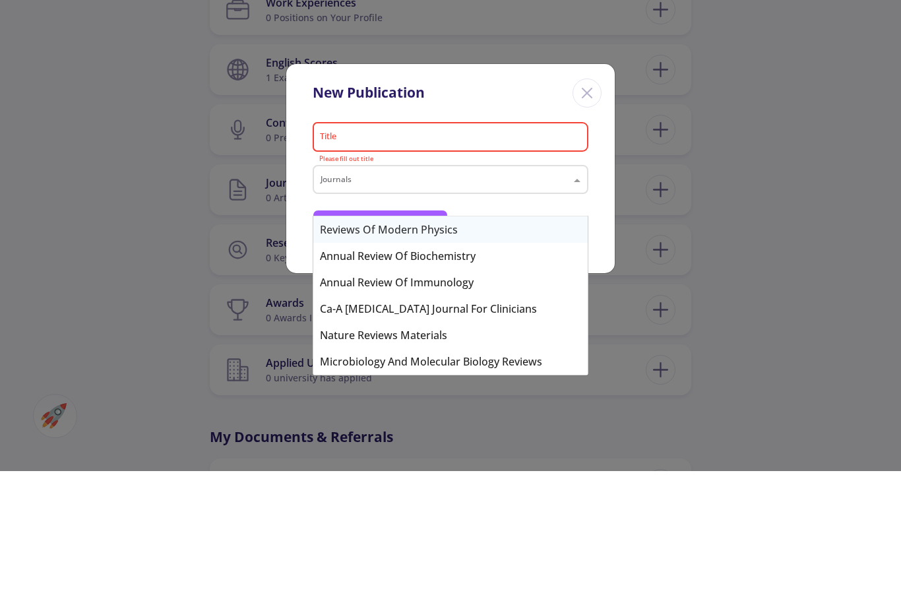
click at [552, 308] on input "text" at bounding box center [438, 316] width 234 height 16
click at [573, 266] on input "Title" at bounding box center [452, 272] width 267 height 12
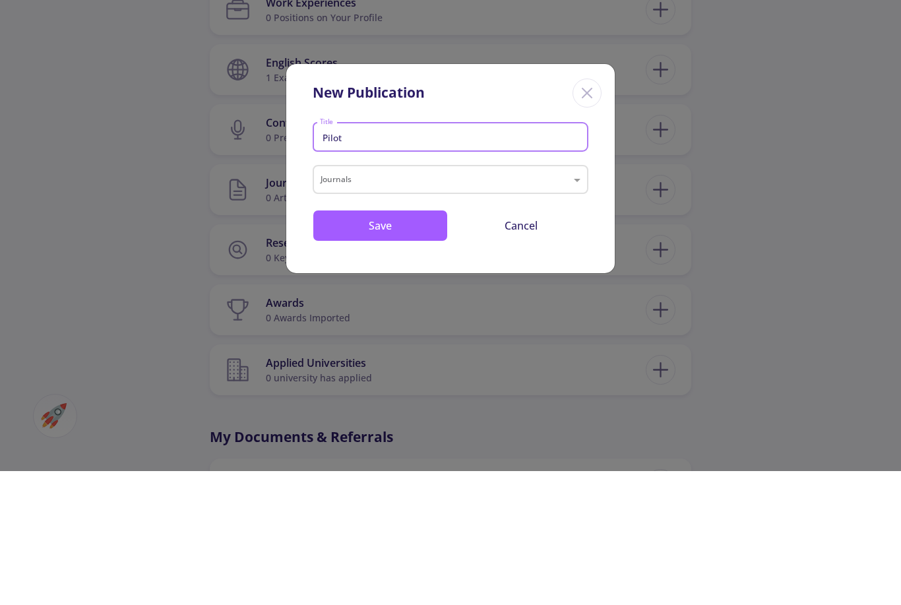
type input "Pilot"
click at [484, 308] on input "text" at bounding box center [438, 316] width 234 height 16
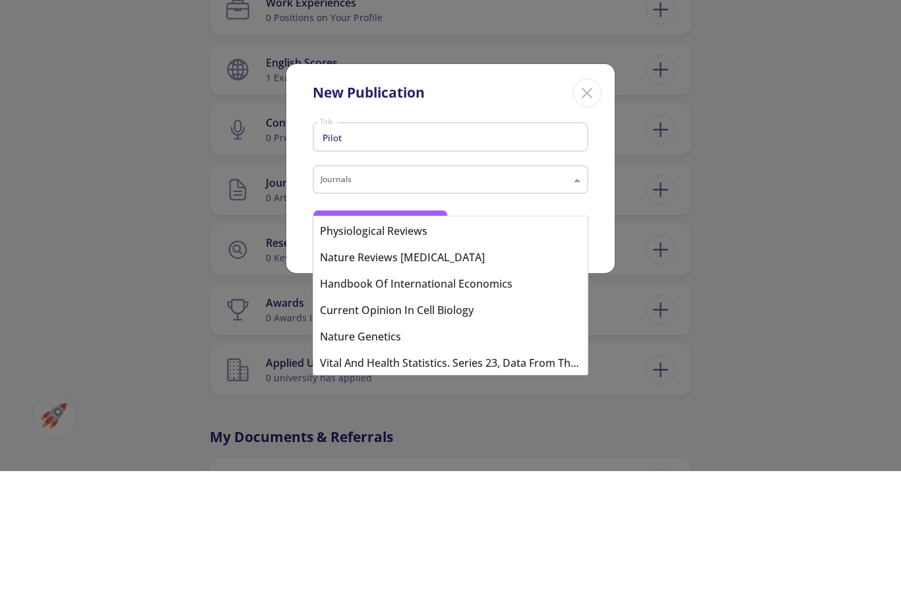
scroll to position [0, 0]
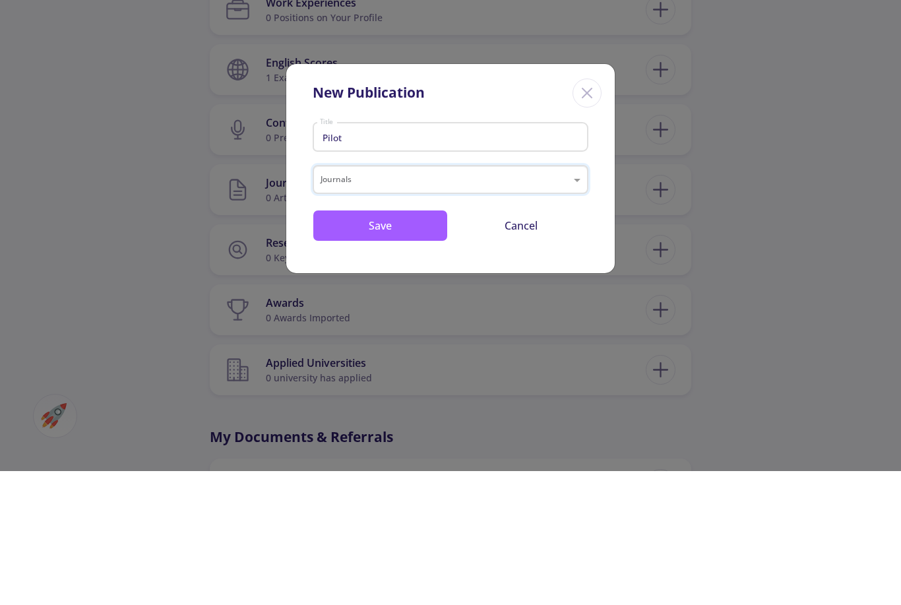
click at [80, 236] on div "New Publication Pilot Title Journals Save Cancel" at bounding box center [450, 302] width 901 height 605
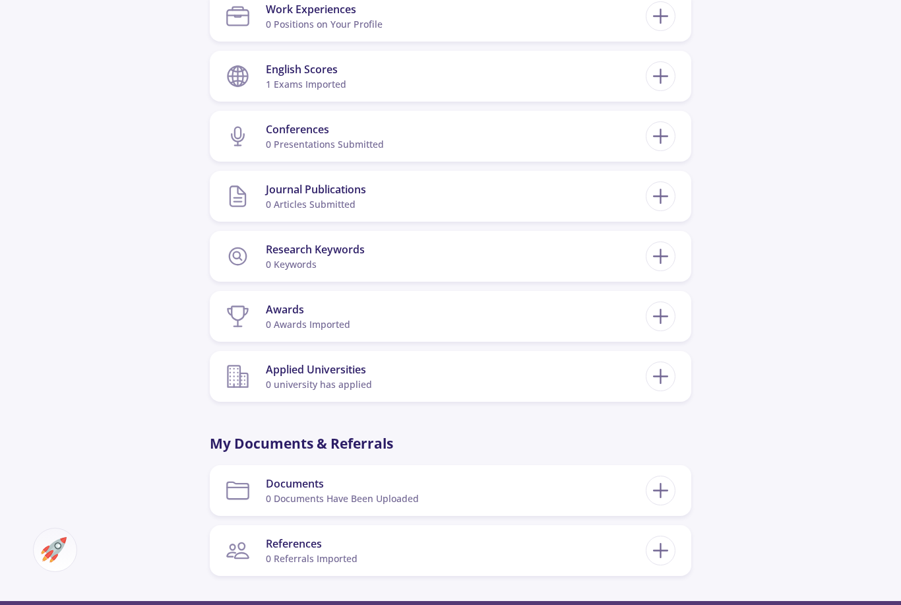
scroll to position [717, 0]
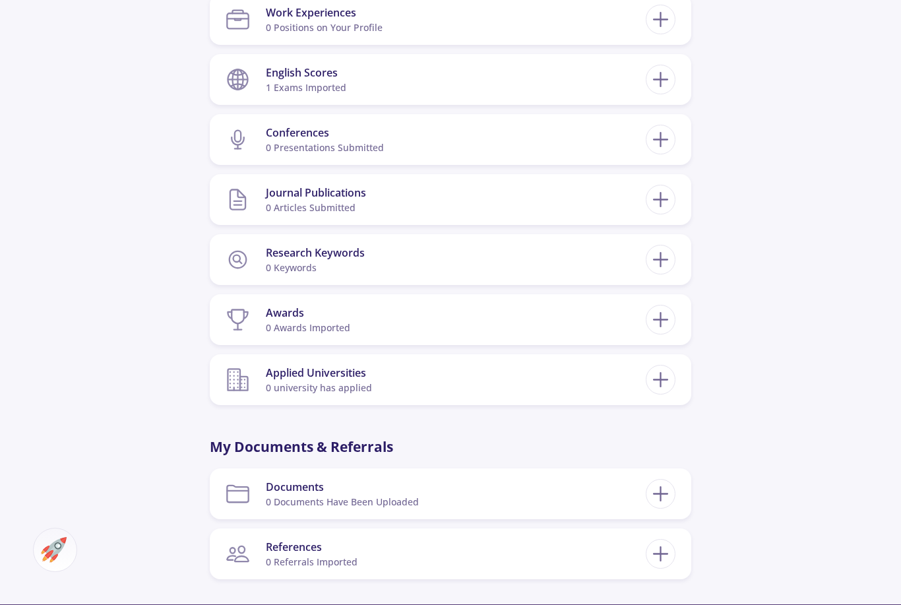
click at [662, 262] on icon at bounding box center [661, 259] width 24 height 24
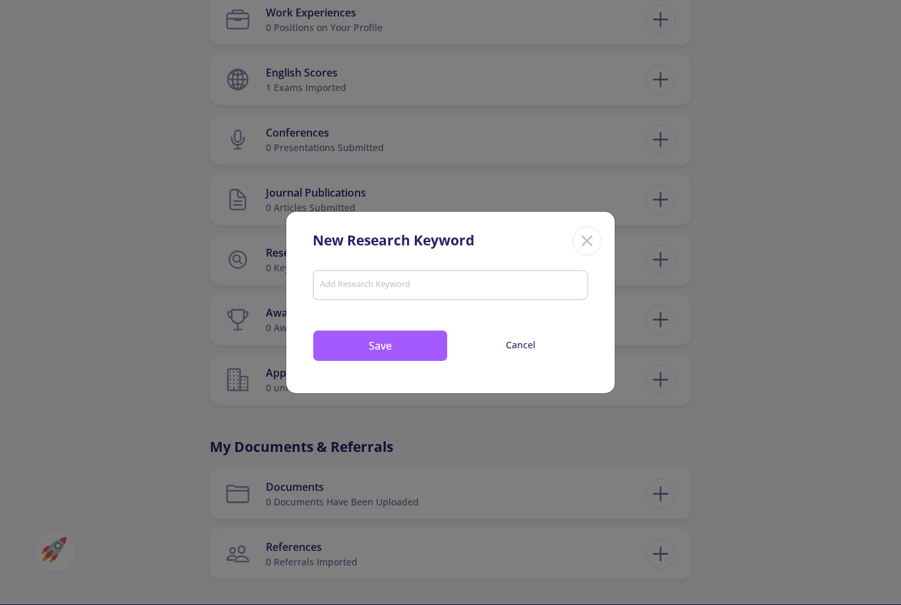
click at [542, 292] on input "Add Research Keyword" at bounding box center [450, 286] width 263 height 12
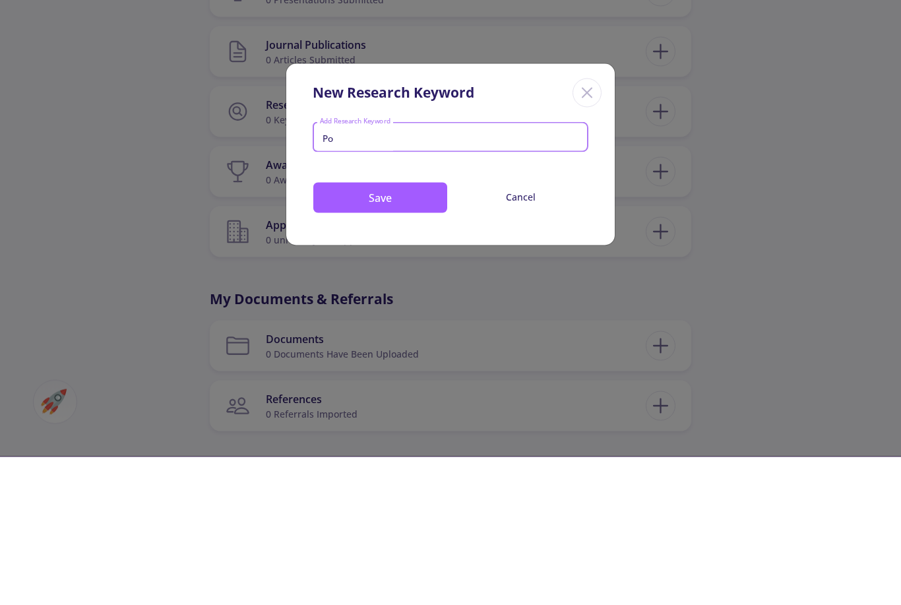
type input "P"
type input "pil"
type input "e"
type input "p"
click at [538, 330] on button "Cancel" at bounding box center [520, 345] width 135 height 30
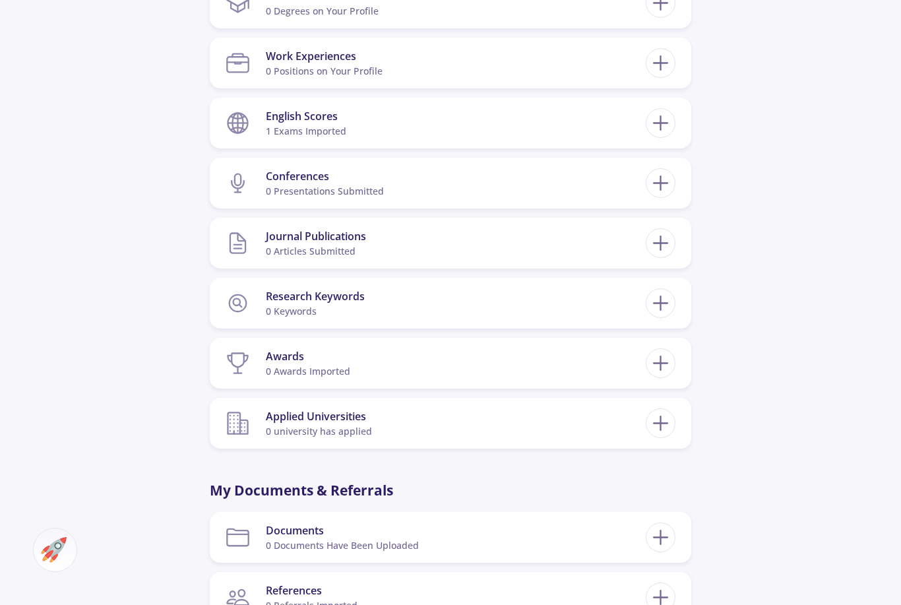
scroll to position [669, 0]
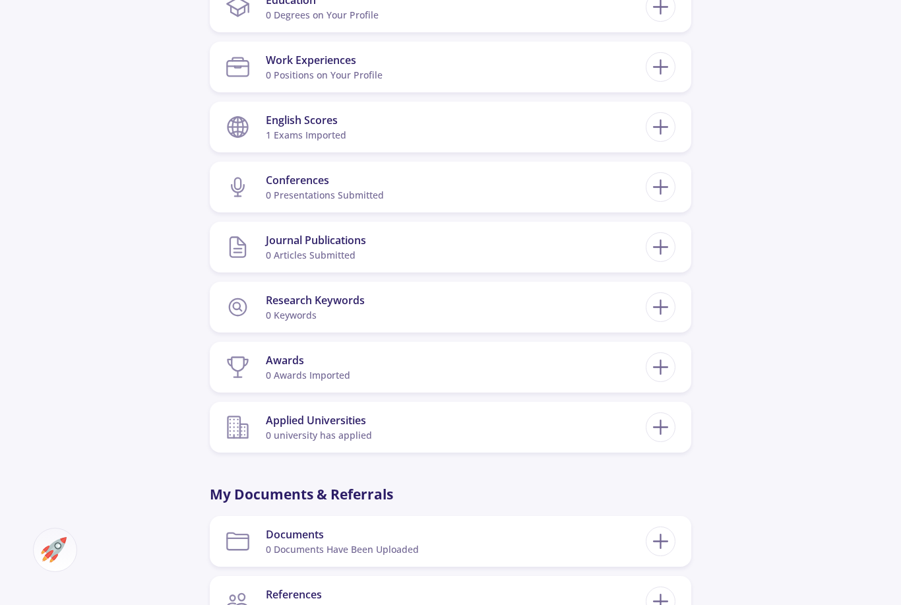
click at [670, 369] on icon at bounding box center [661, 367] width 24 height 24
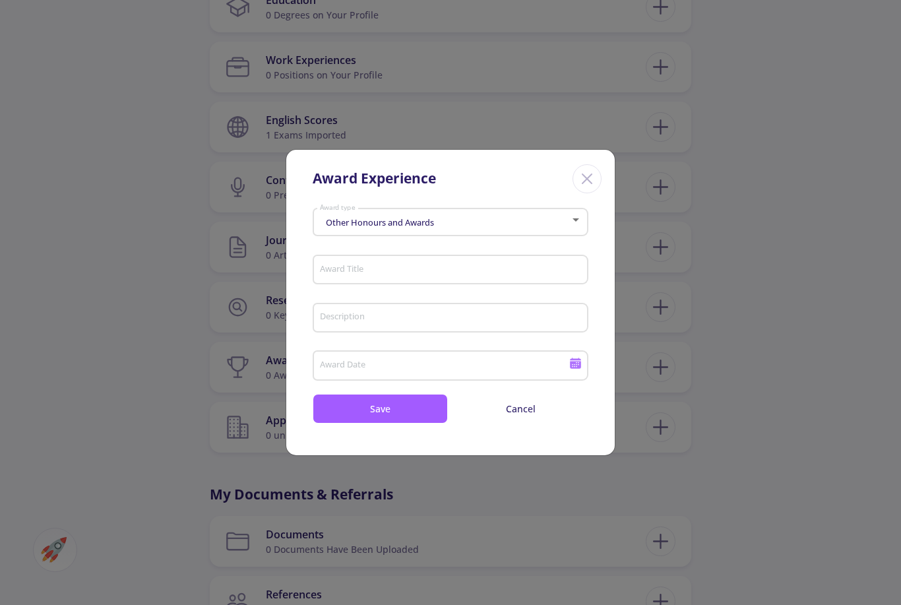
click at [558, 228] on div "Other Honours and Awards" at bounding box center [444, 223] width 251 height 10
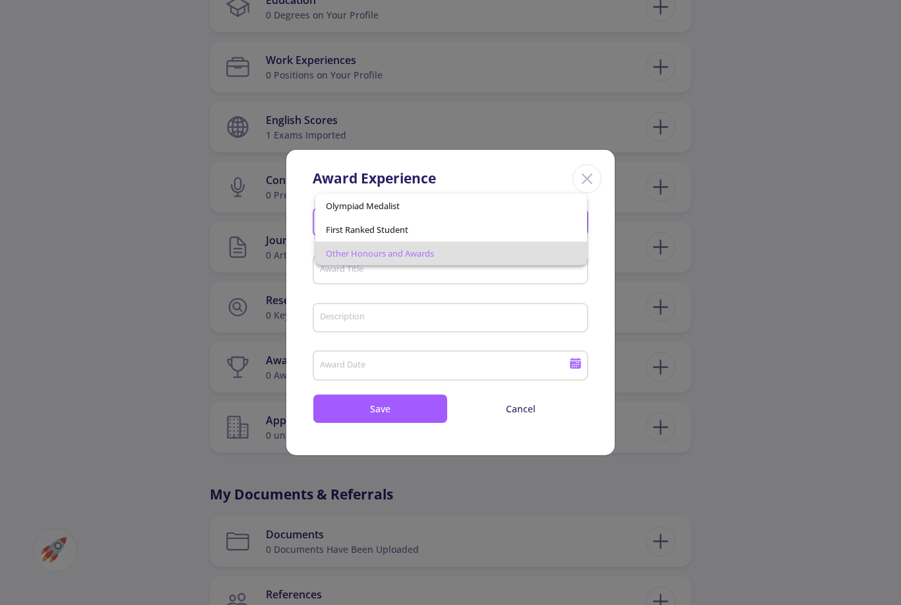
click at [138, 424] on div at bounding box center [450, 302] width 901 height 605
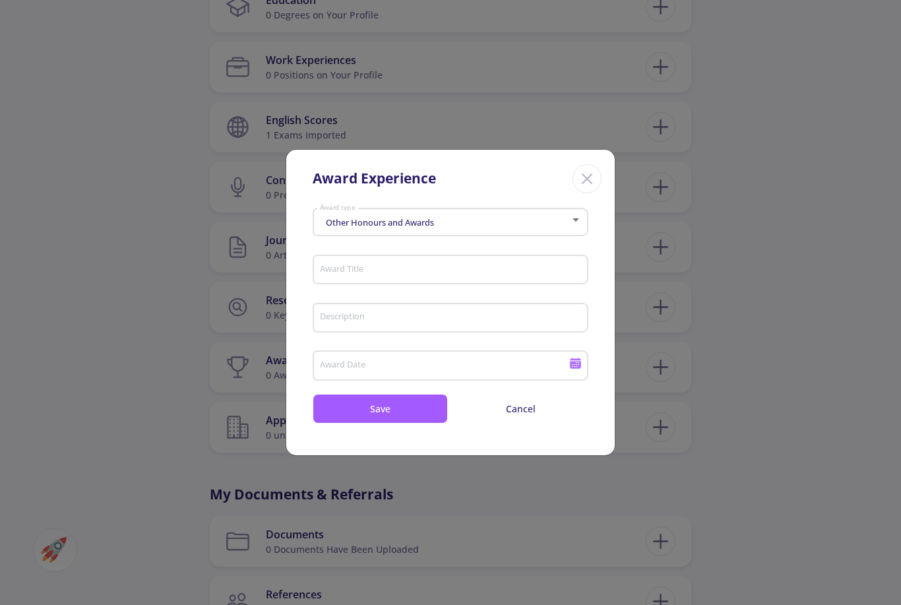
click at [592, 183] on line "Close" at bounding box center [587, 178] width 9 height 9
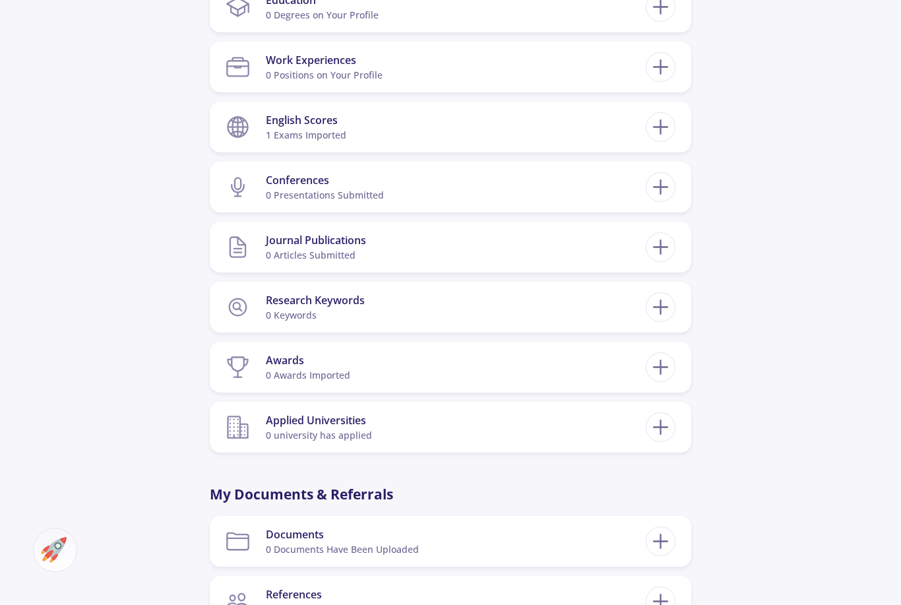
click at [672, 427] on icon at bounding box center [661, 427] width 24 height 24
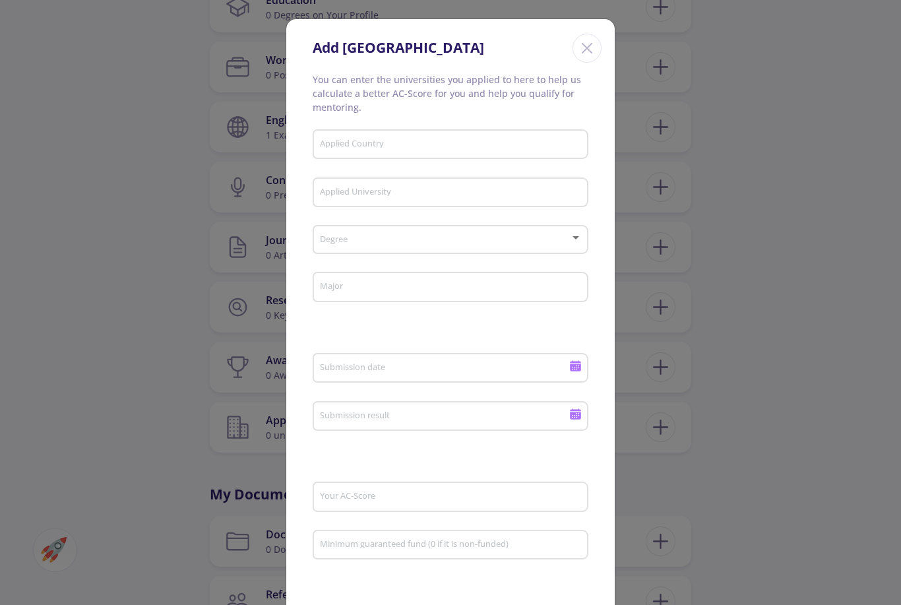
scroll to position [0, 0]
click at [592, 48] on icon "Close" at bounding box center [587, 48] width 21 height 21
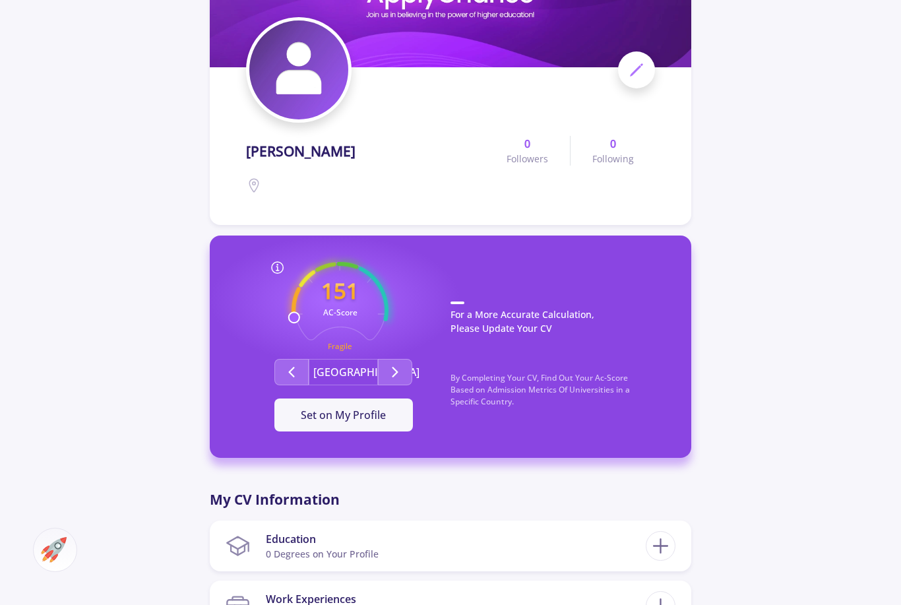
scroll to position [146, 0]
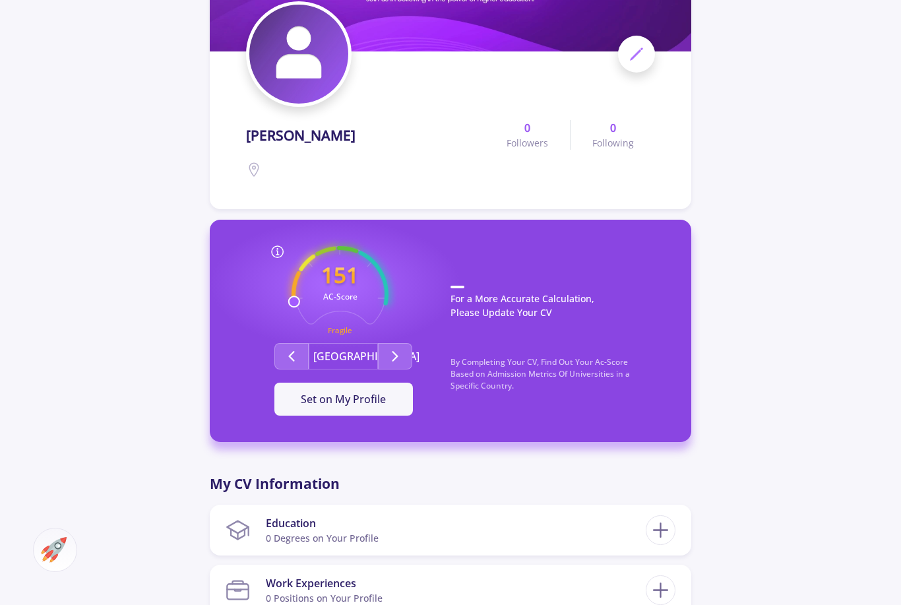
click at [396, 359] on icon "Second group" at bounding box center [395, 356] width 16 height 16
click at [405, 357] on button "Second group" at bounding box center [395, 356] width 34 height 26
click at [399, 359] on icon "Second group" at bounding box center [395, 356] width 16 height 16
click at [402, 356] on icon "Second group" at bounding box center [395, 356] width 16 height 16
click at [393, 402] on button "Set on My Profile" at bounding box center [344, 399] width 139 height 33
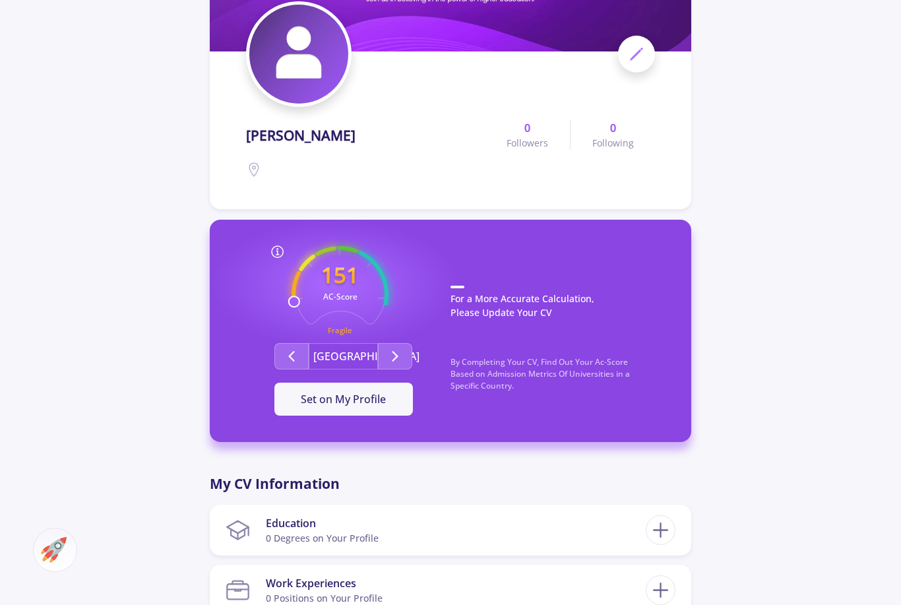
click at [396, 350] on icon "Second group" at bounding box center [395, 356] width 16 height 16
click at [396, 358] on polyline "Second group" at bounding box center [395, 356] width 5 height 9
click at [402, 354] on icon "Second group" at bounding box center [395, 356] width 16 height 16
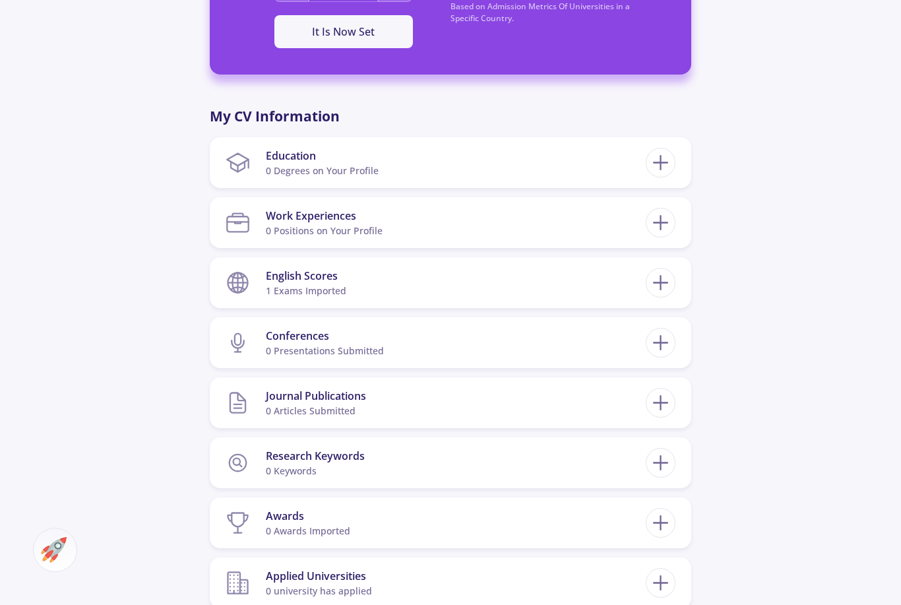
scroll to position [501, 0]
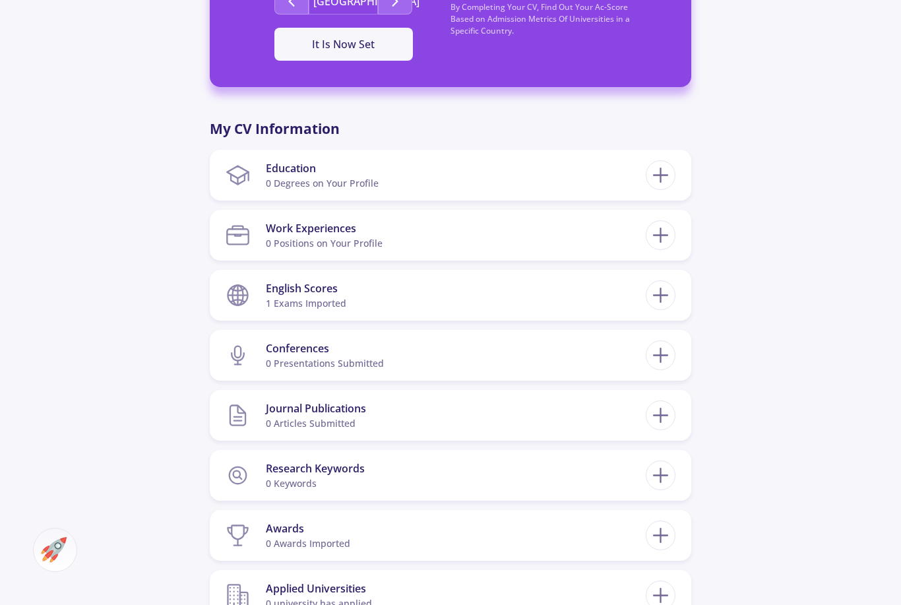
click at [651, 178] on icon at bounding box center [661, 175] width 24 height 24
checkbox input "false"
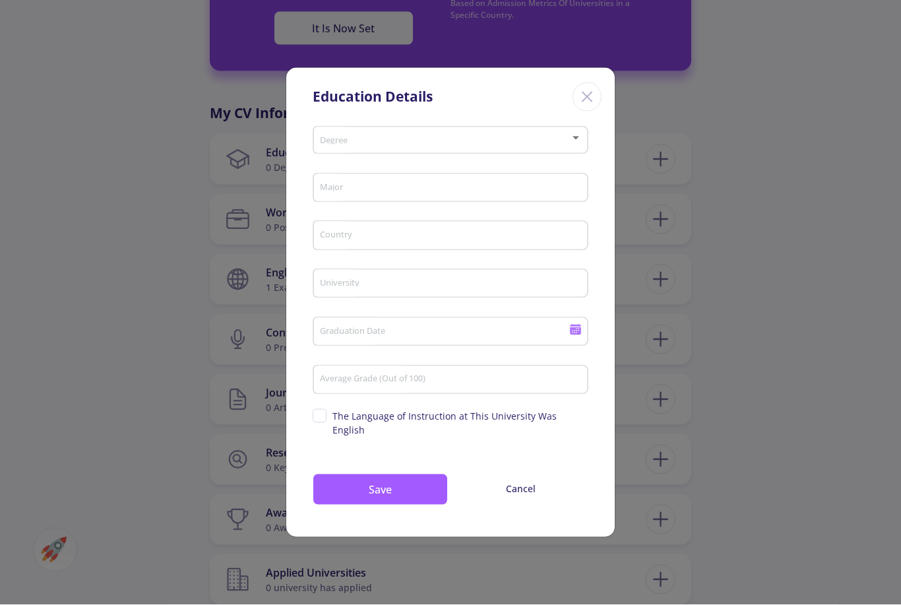
scroll to position [517, 0]
click at [571, 154] on div "Degree" at bounding box center [450, 137] width 263 height 33
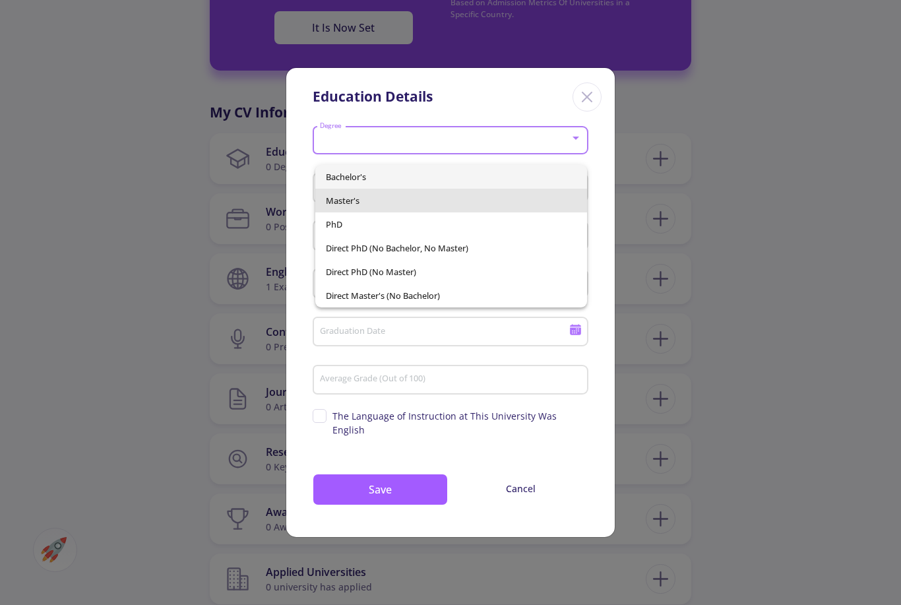
click at [505, 207] on span "Master's" at bounding box center [451, 201] width 251 height 24
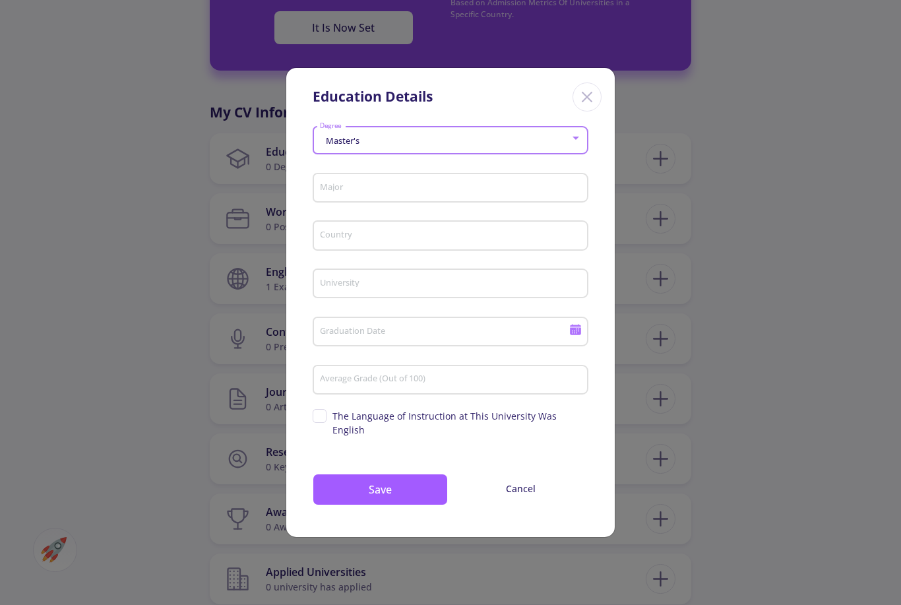
click at [514, 195] on input "Major" at bounding box center [452, 189] width 267 height 12
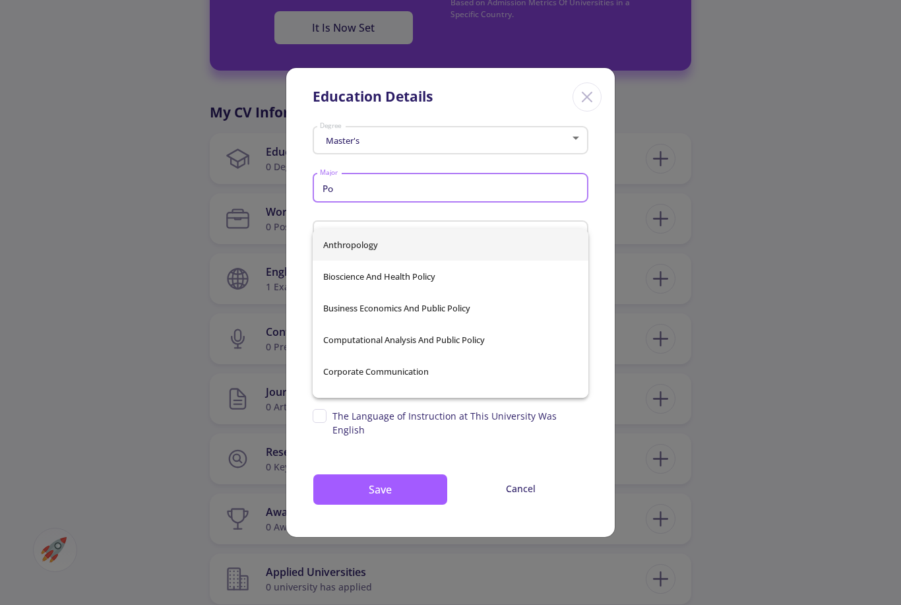
type input "P"
